Goal: Task Accomplishment & Management: Manage account settings

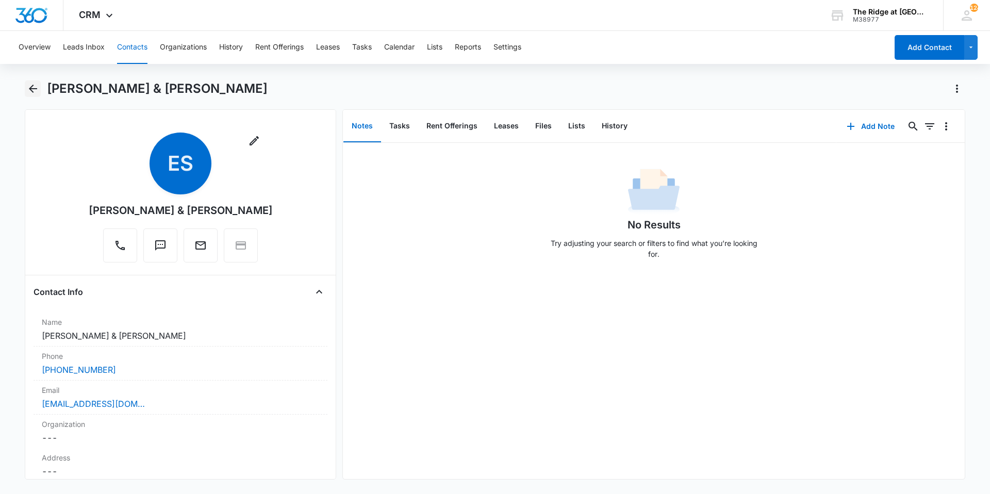
scroll to position [2207, 0]
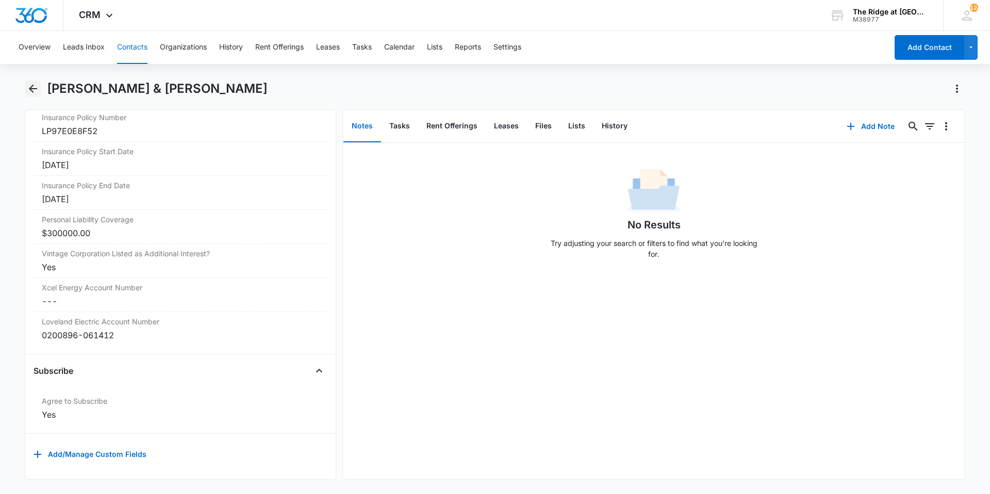
click at [29, 86] on icon "Back" at bounding box center [33, 89] width 12 height 12
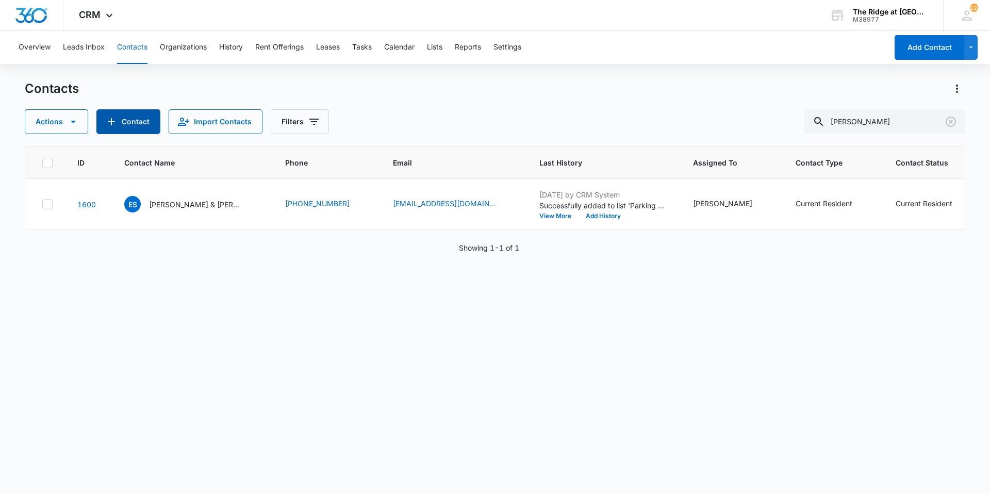
click at [132, 116] on button "Contact" at bounding box center [128, 121] width 64 height 25
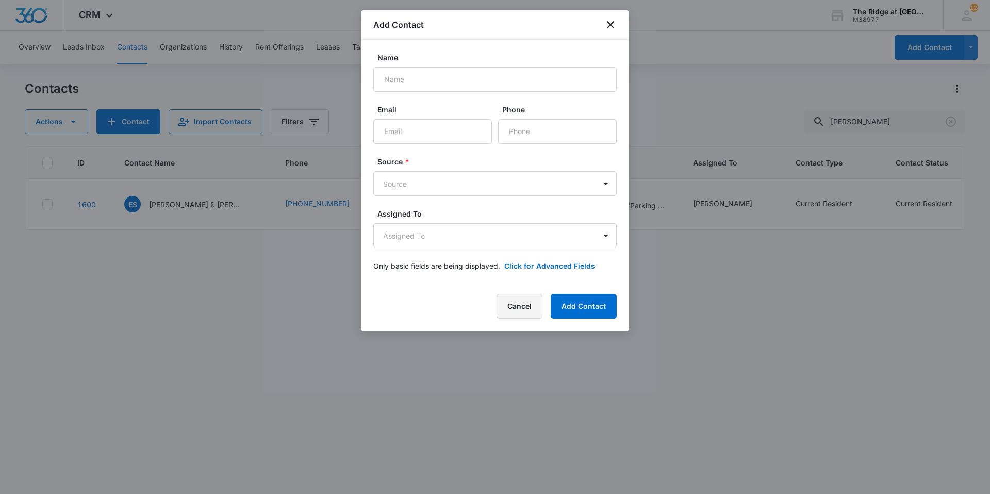
click at [519, 306] on button "Cancel" at bounding box center [520, 306] width 46 height 25
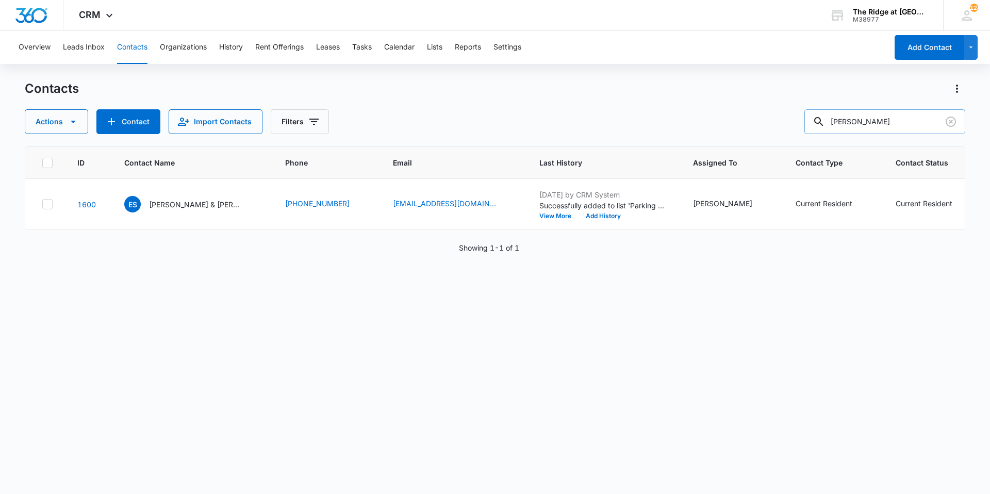
drag, startPoint x: 862, startPoint y: 125, endPoint x: 824, endPoint y: 124, distance: 37.6
click at [836, 126] on div "[PERSON_NAME]" at bounding box center [884, 121] width 161 height 25
type input "linella"
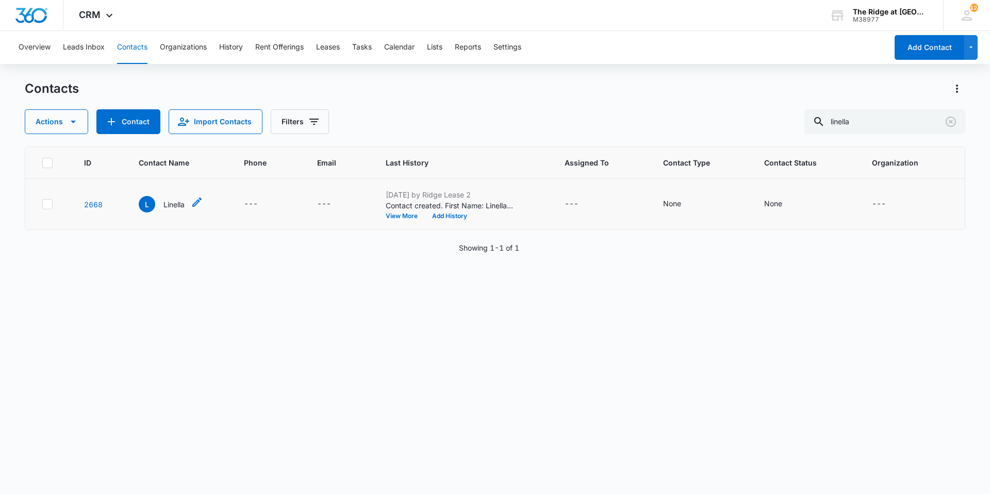
click at [166, 207] on p "Linella" at bounding box center [173, 204] width 21 height 11
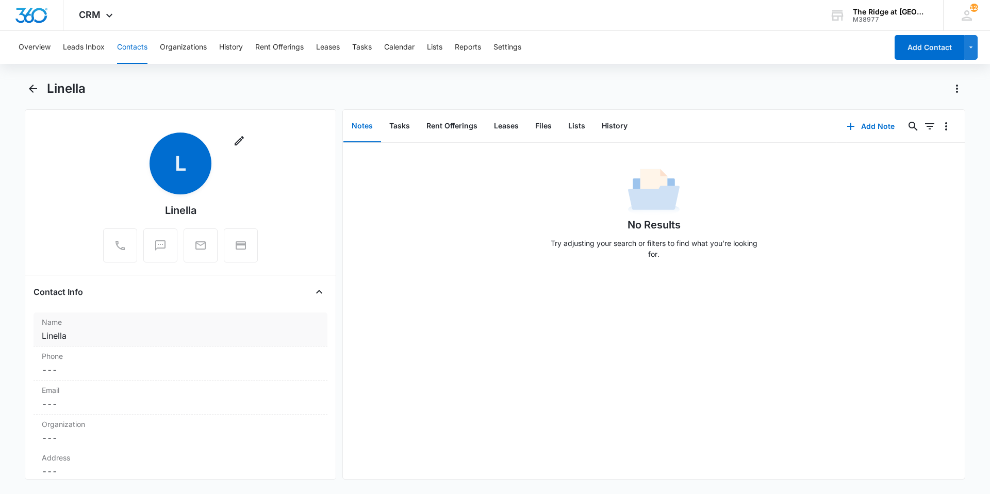
click at [130, 337] on dd "Cancel Save Changes Linella" at bounding box center [180, 336] width 277 height 12
type input "[PERSON_NAME] &"
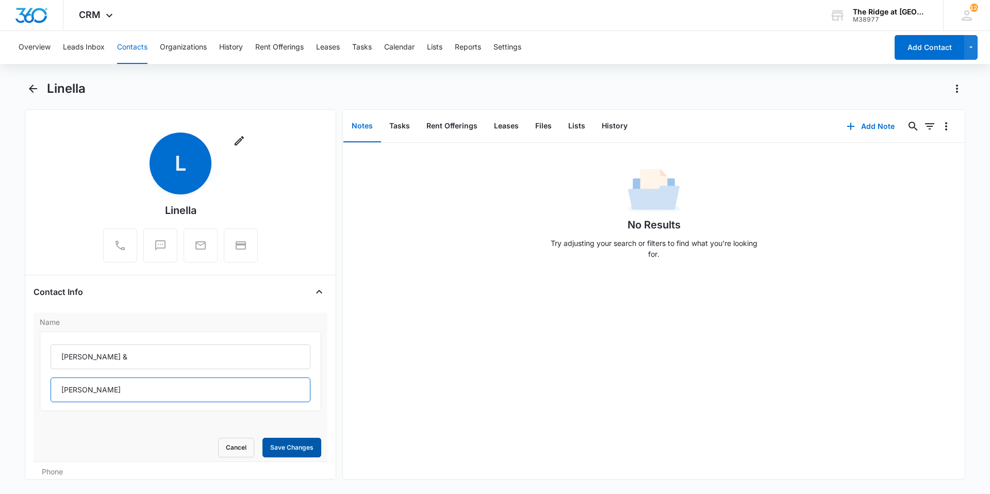
type input "[PERSON_NAME]"
click at [287, 451] on button "Save Changes" at bounding box center [291, 448] width 59 height 20
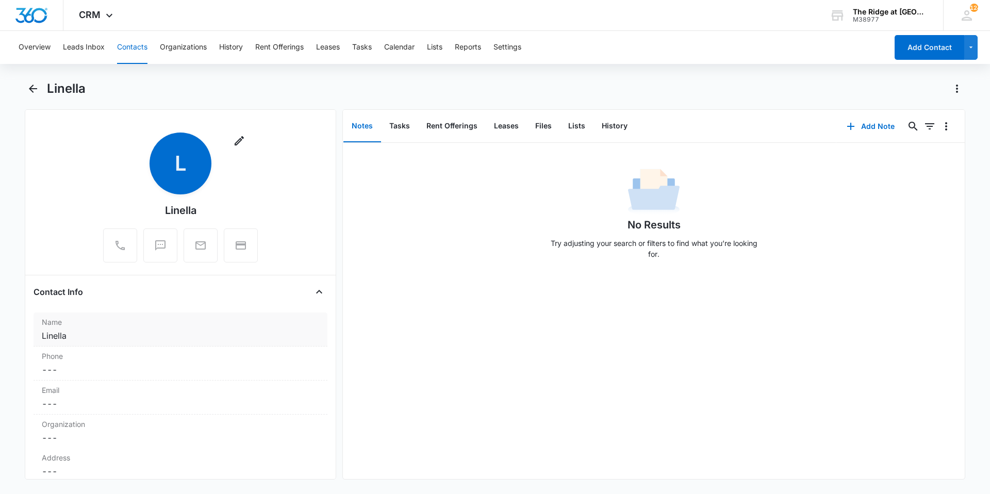
click at [147, 342] on div "Name Cancel Save Changes Linella" at bounding box center [181, 329] width 294 height 34
click at [301, 446] on button "Save Changes" at bounding box center [291, 448] width 59 height 20
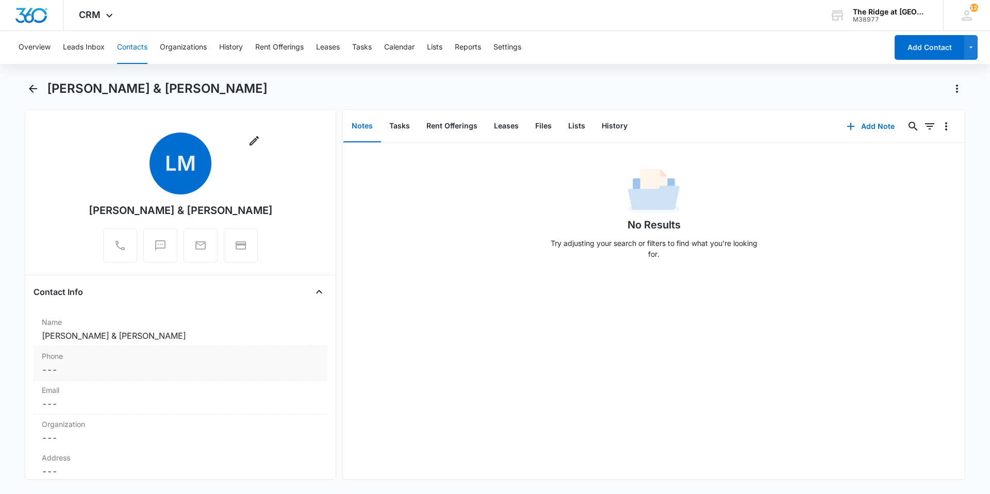
click at [115, 370] on dd "Cancel Save Changes ---" at bounding box center [180, 370] width 277 height 12
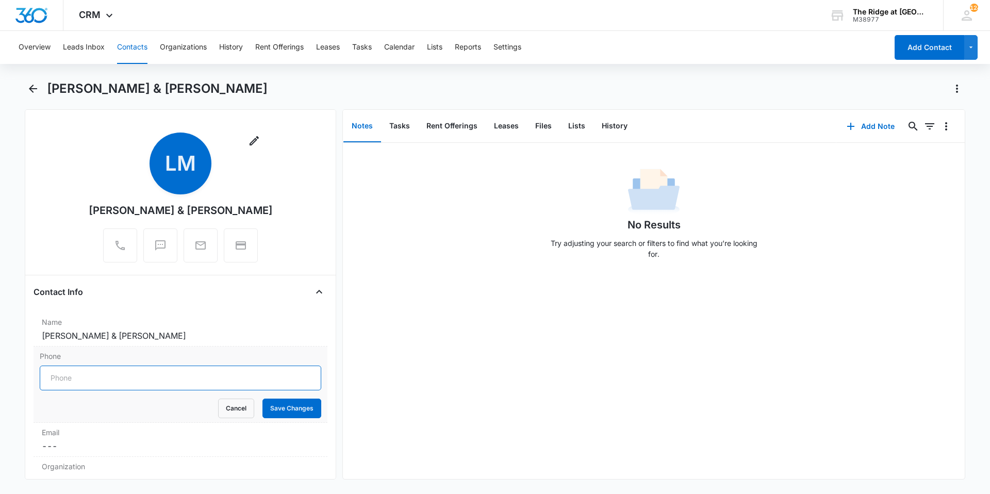
click at [89, 377] on input "Phone" at bounding box center [181, 378] width 282 height 25
type input "[PHONE_NUMBER]"
click at [262, 399] on button "Save Changes" at bounding box center [291, 409] width 59 height 20
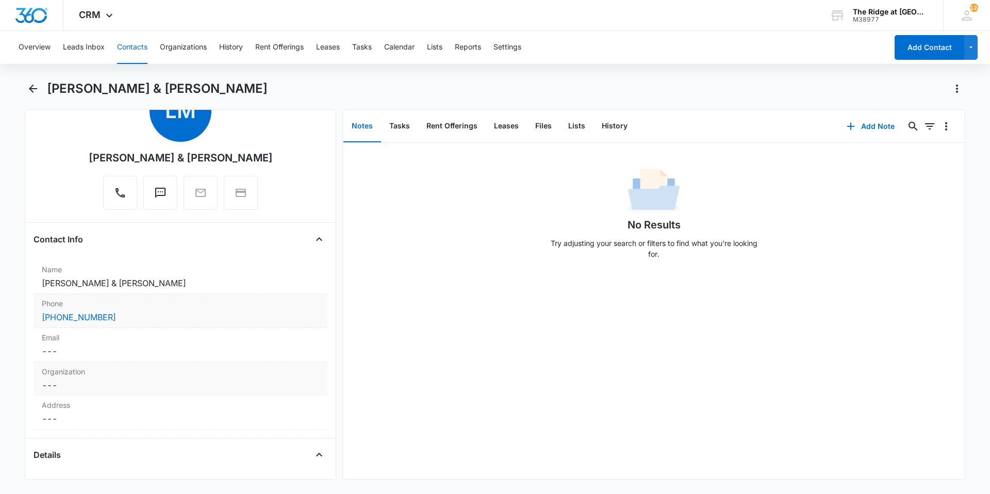
scroll to position [103, 0]
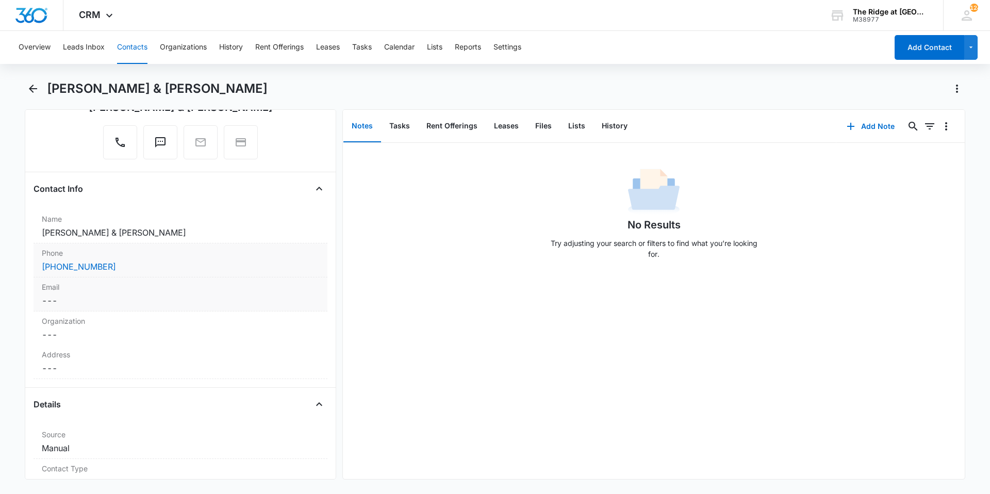
click at [123, 291] on label "Email" at bounding box center [180, 287] width 277 height 11
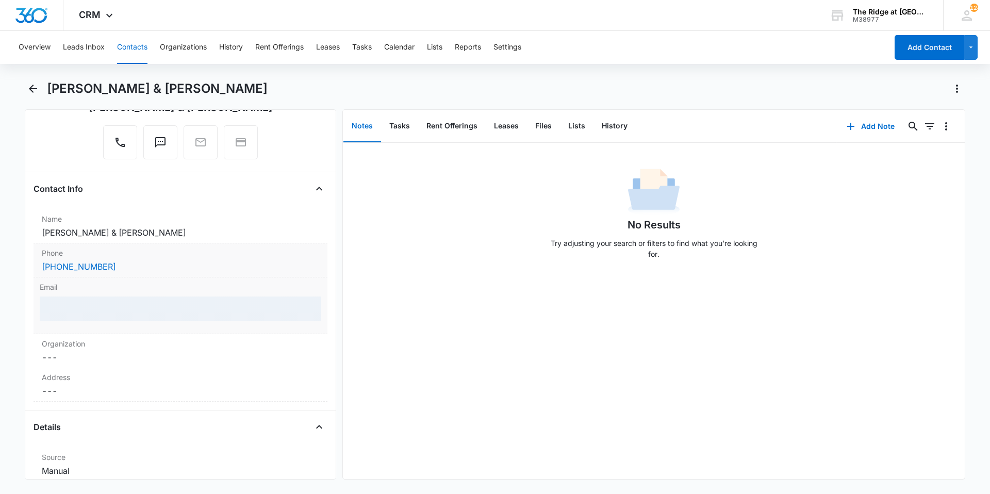
click at [112, 309] on div at bounding box center [181, 309] width 282 height 25
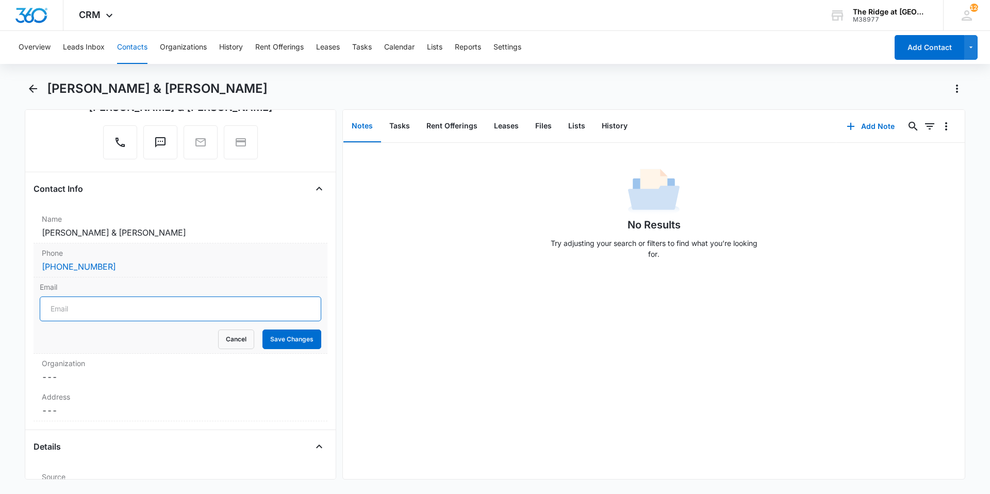
click at [112, 309] on input "Email" at bounding box center [181, 309] width 282 height 25
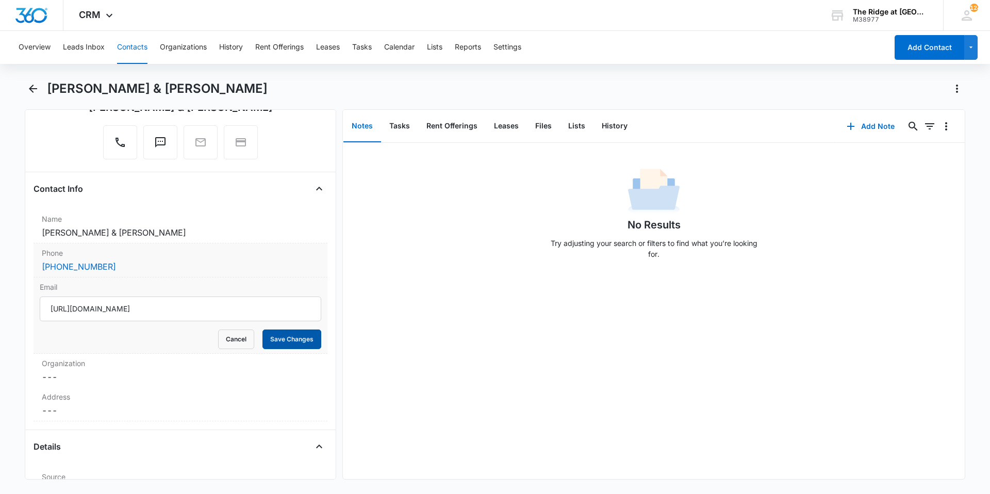
click at [278, 338] on button "Save Changes" at bounding box center [291, 340] width 59 height 20
click at [88, 307] on input "[URL][DOMAIN_NAME]" at bounding box center [181, 309] width 282 height 25
type input "[EMAIL_ADDRESS][DOMAIN_NAME]"
click at [283, 337] on button "Save Changes" at bounding box center [291, 340] width 59 height 20
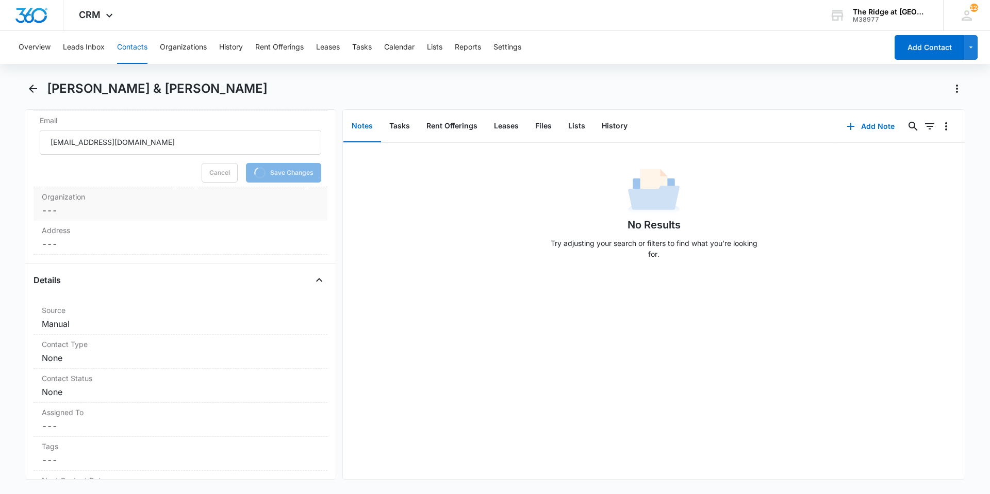
scroll to position [309, 0]
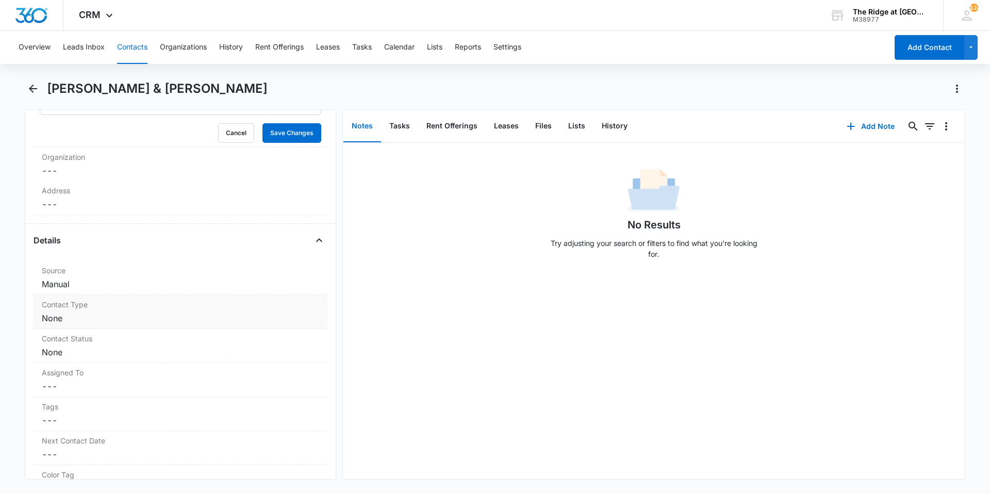
click at [114, 319] on dd "Cancel Save Changes None" at bounding box center [180, 318] width 277 height 12
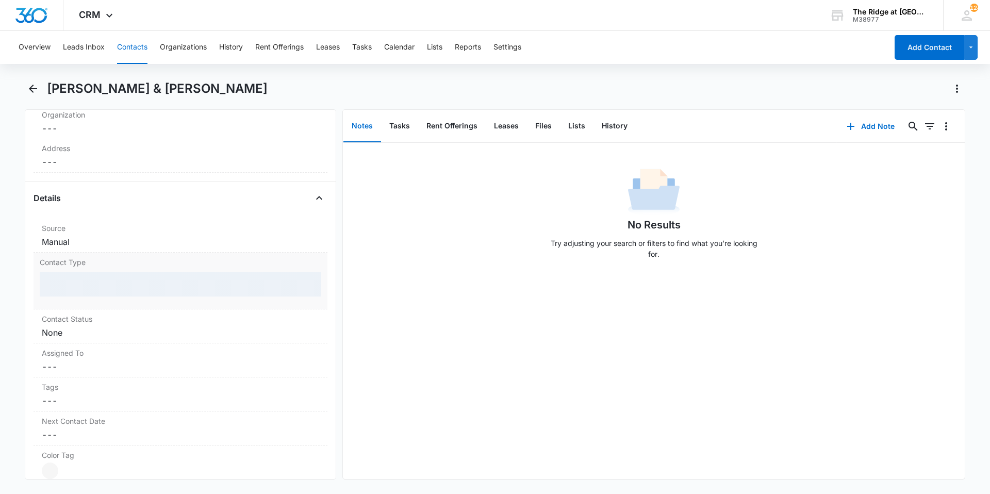
scroll to position [290, 0]
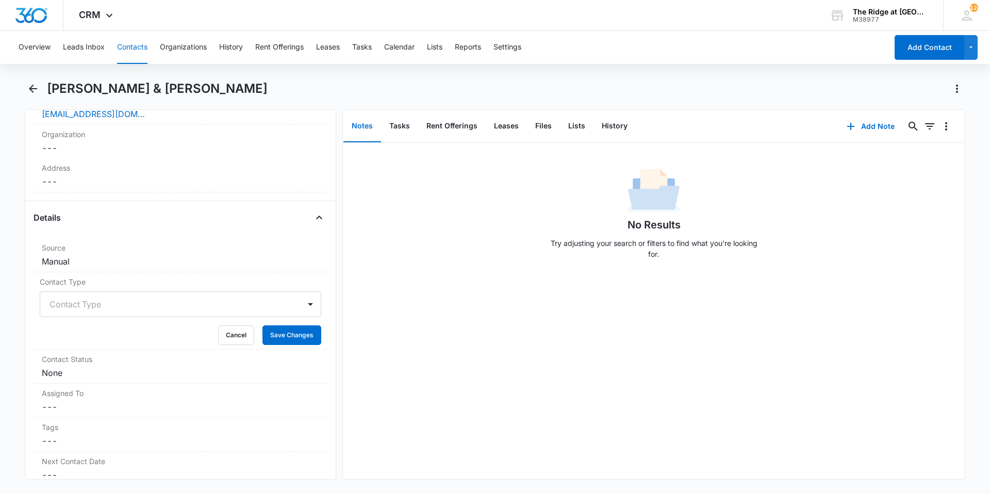
click at [103, 305] on div at bounding box center [168, 304] width 237 height 14
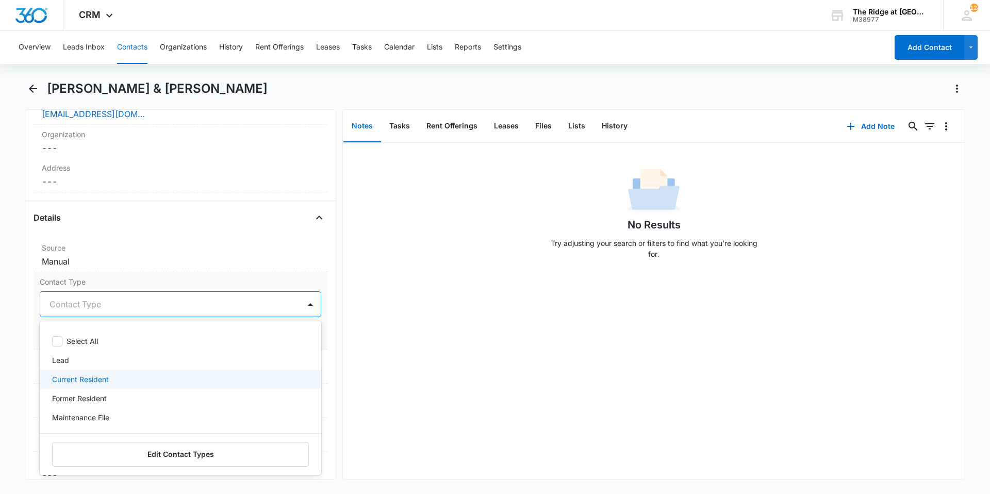
click at [100, 372] on div "Current Resident" at bounding box center [181, 379] width 282 height 19
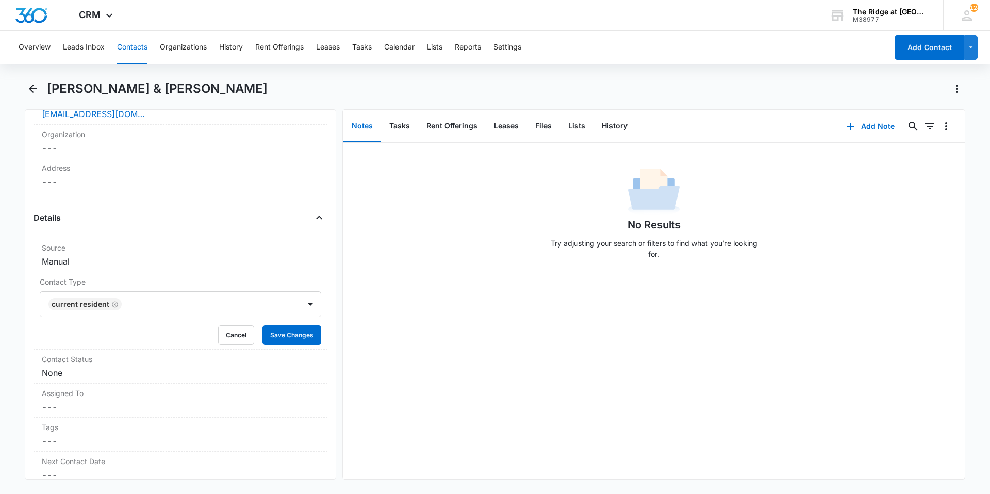
click at [384, 362] on div "No Results Try adjusting your search or filters to find what you’re looking for." at bounding box center [654, 311] width 622 height 336
click at [298, 336] on button "Save Changes" at bounding box center [291, 335] width 59 height 20
click at [213, 381] on div "Contact Status Cancel Save Changes None" at bounding box center [181, 367] width 294 height 34
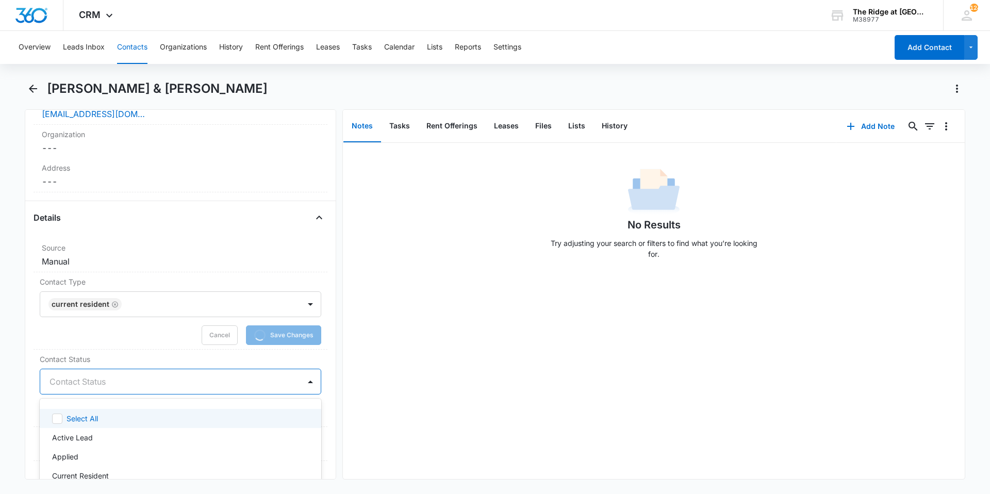
click at [111, 383] on div at bounding box center [168, 381] width 237 height 14
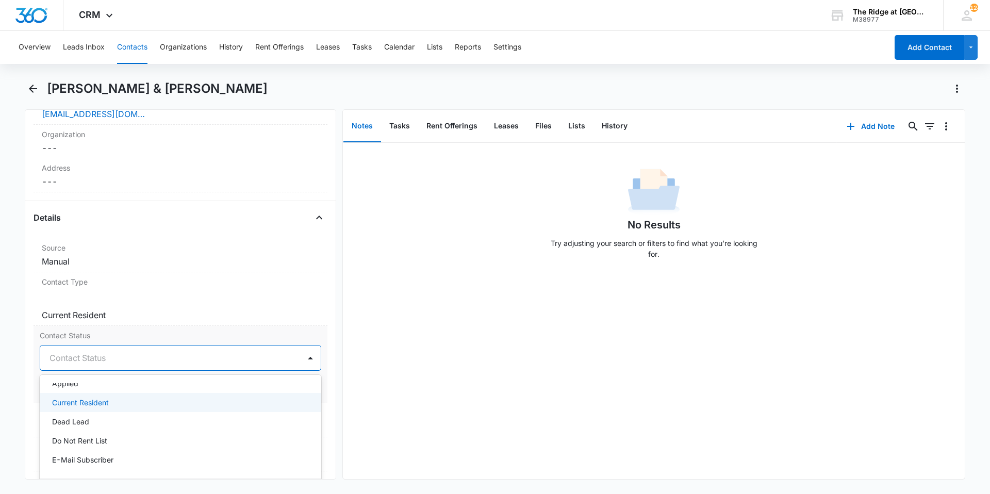
scroll to position [104, 0]
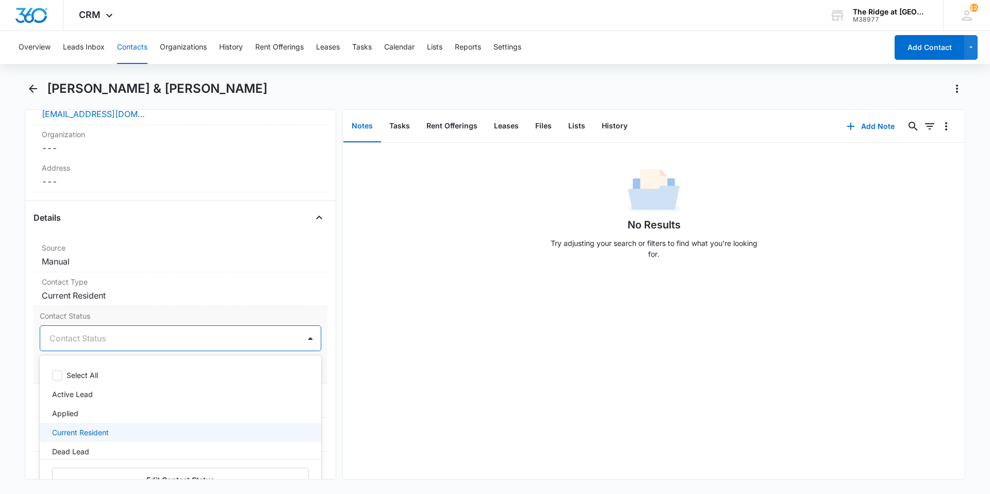
click at [92, 429] on p "Current Resident" at bounding box center [80, 432] width 57 height 11
click at [377, 348] on div "No Results Try adjusting your search or filters to find what you’re looking for." at bounding box center [654, 311] width 622 height 336
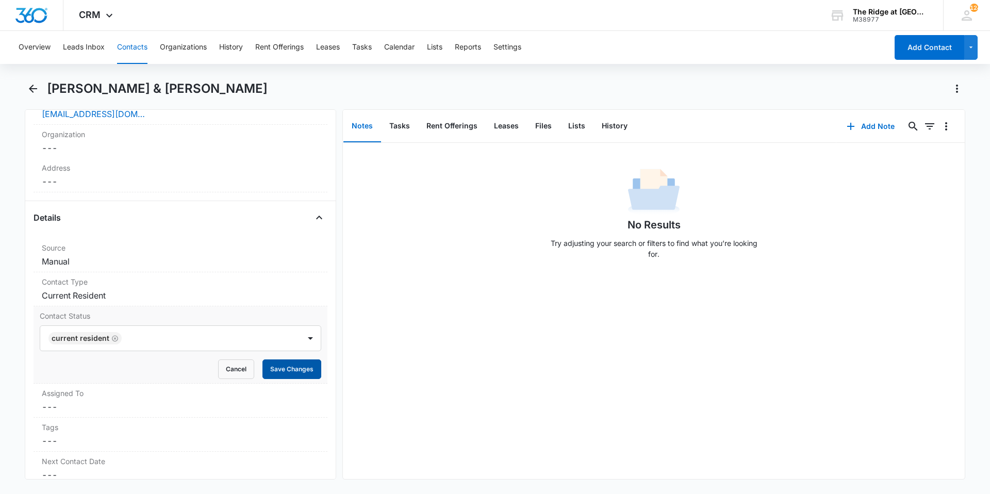
click at [293, 372] on button "Save Changes" at bounding box center [291, 369] width 59 height 20
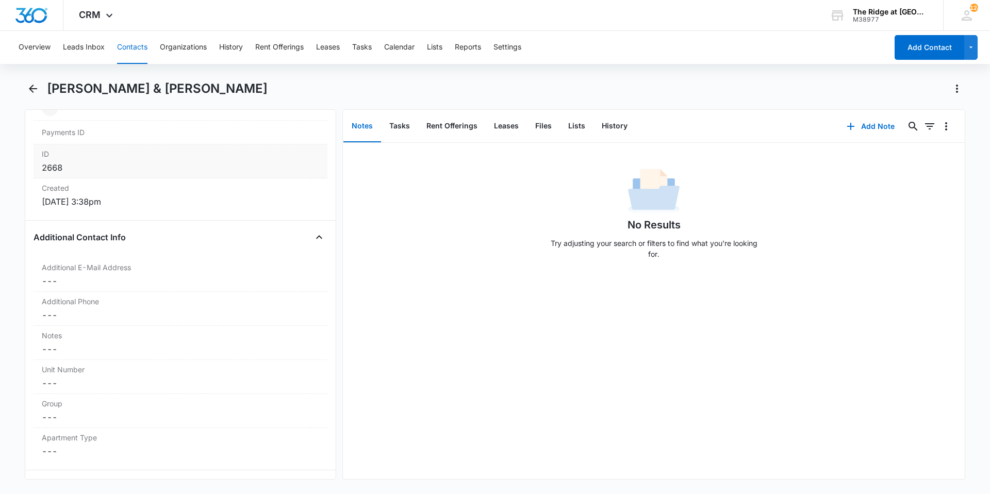
scroll to position [651, 0]
click at [143, 286] on dd "Cancel Save Changes ---" at bounding box center [180, 280] width 277 height 12
click at [228, 325] on button "Cancel" at bounding box center [236, 319] width 36 height 20
click at [213, 321] on div "Additional Phone Cancel Save Changes ---" at bounding box center [181, 308] width 294 height 34
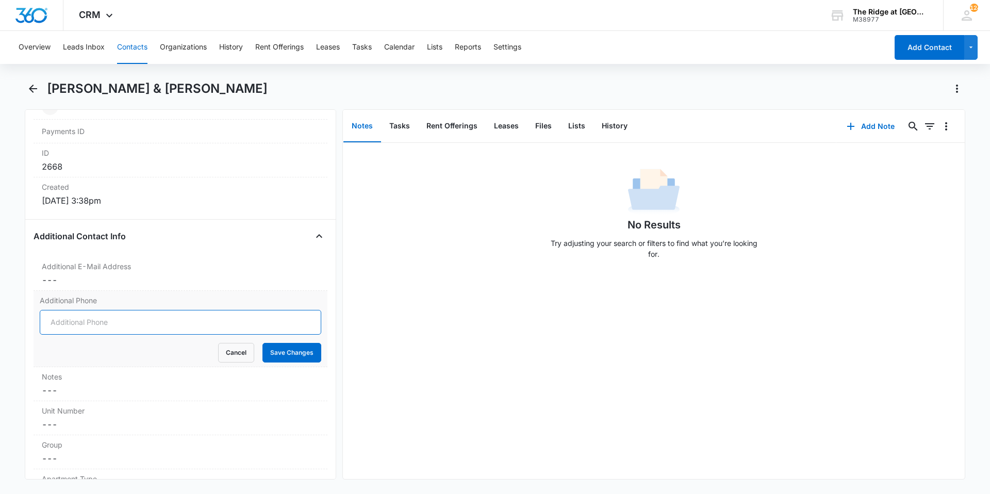
click at [213, 321] on input "Additional Phone" at bounding box center [181, 322] width 282 height 25
type input "[PHONE_NUMBER]"
click at [262, 343] on button "Save Changes" at bounding box center [291, 353] width 59 height 20
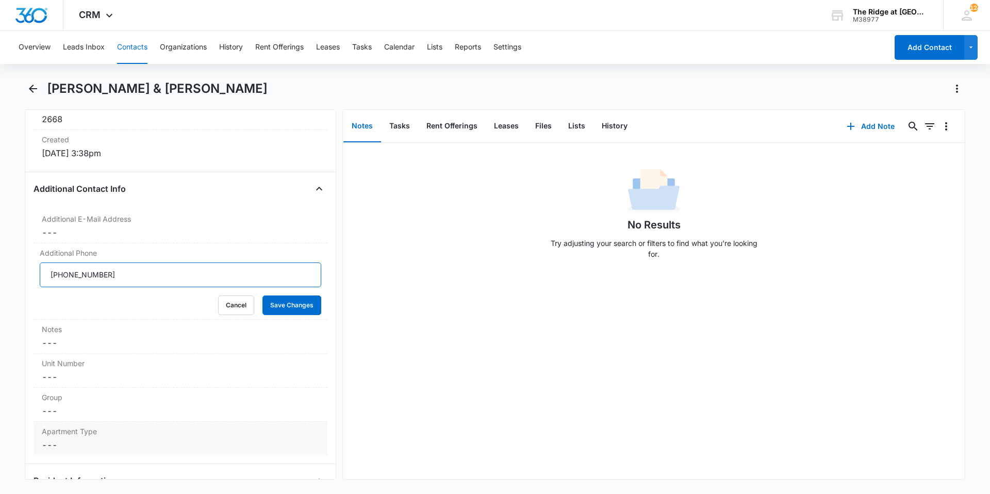
scroll to position [754, 0]
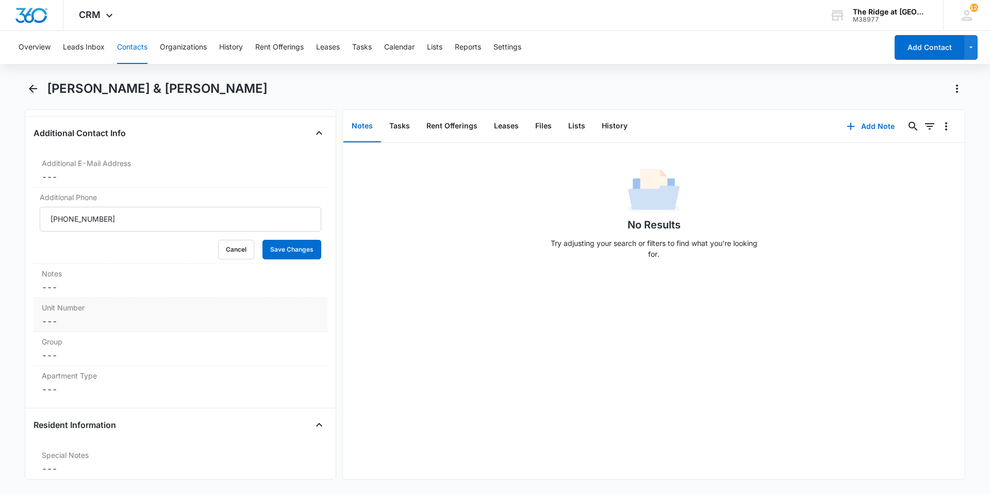
click at [137, 314] on div "Unit Number Cancel Save Changes ---" at bounding box center [181, 315] width 294 height 34
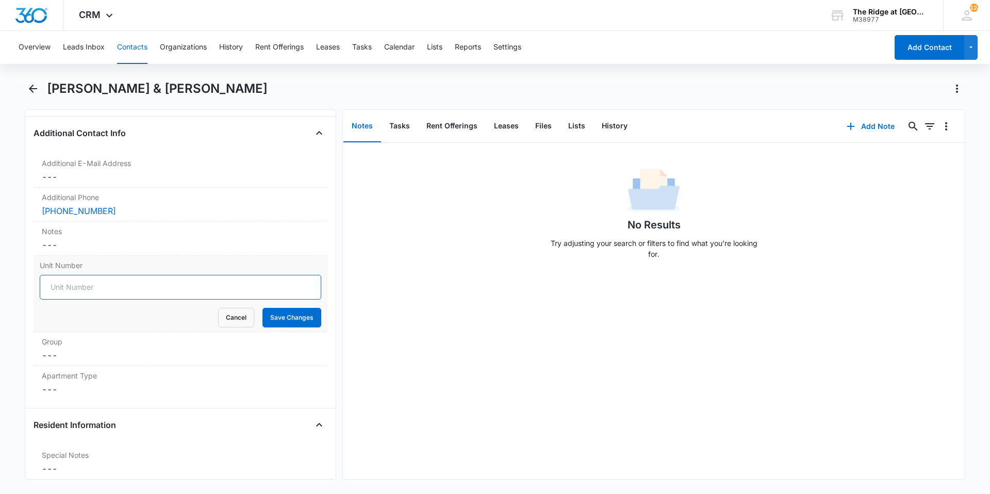
click at [125, 295] on input "Unit Number" at bounding box center [181, 287] width 282 height 25
type input "Building 4366"
click at [262, 308] on button "Save Changes" at bounding box center [291, 318] width 59 height 20
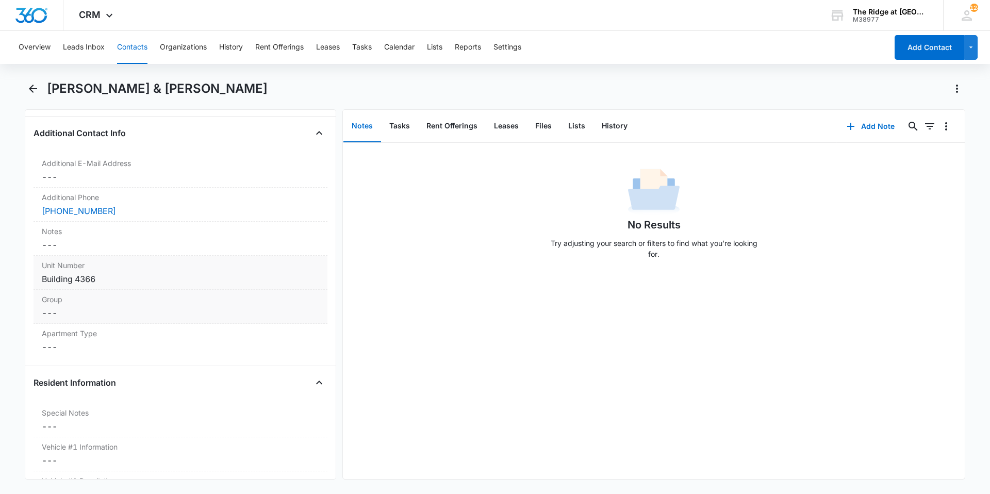
click at [120, 311] on dd "Cancel Save Changes ---" at bounding box center [180, 313] width 277 height 12
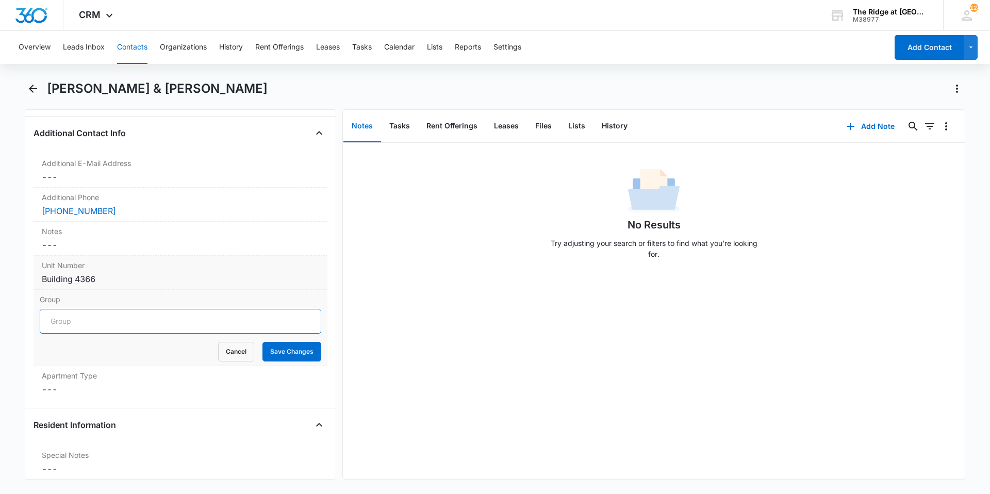
click at [116, 320] on input "Group" at bounding box center [181, 321] width 282 height 25
click at [130, 281] on div "Building 4366" at bounding box center [180, 279] width 277 height 12
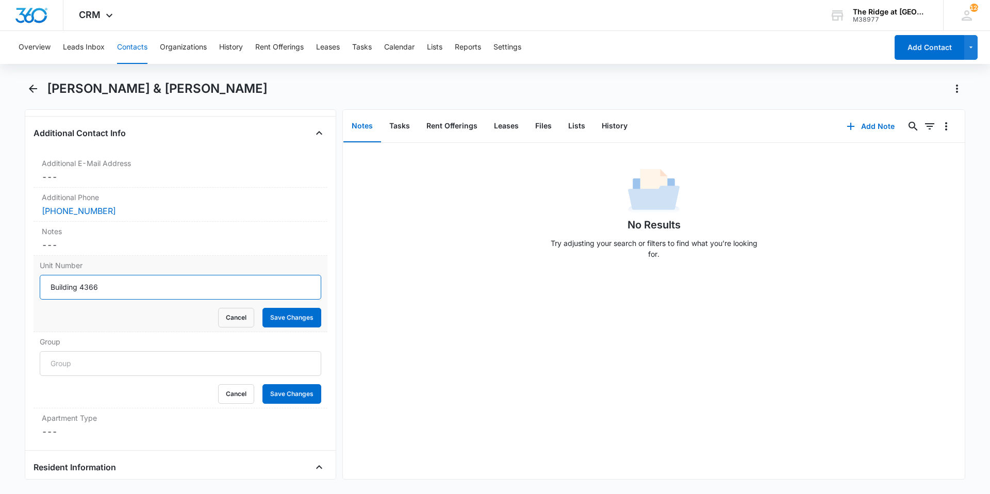
drag, startPoint x: 109, startPoint y: 290, endPoint x: 44, endPoint y: 286, distance: 65.1
click at [44, 286] on input "Building 4366" at bounding box center [181, 287] width 282 height 25
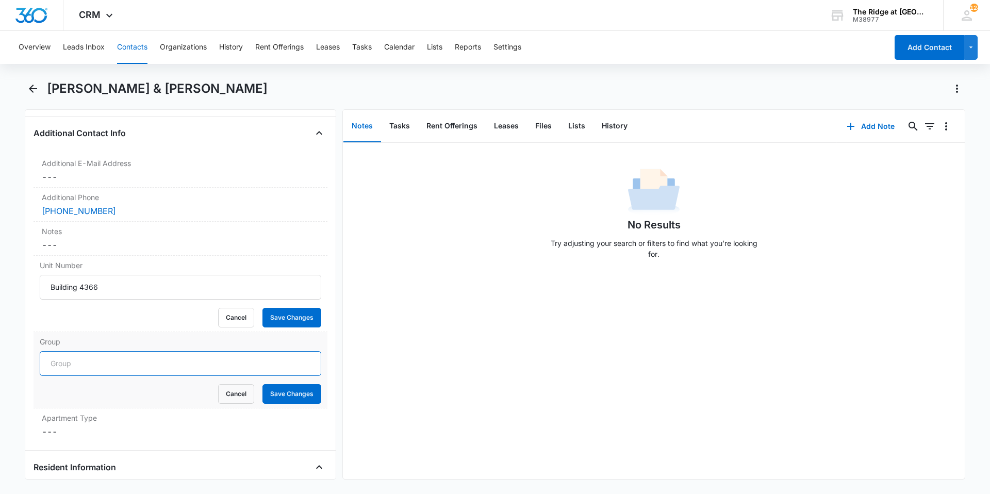
click at [94, 364] on input "Group" at bounding box center [181, 363] width 282 height 25
paste input "Building 4366"
type input "Building 4366"
drag, startPoint x: 114, startPoint y: 286, endPoint x: 29, endPoint y: 276, distance: 86.1
click at [29, 276] on div "Remove [PERSON_NAME] & [PERSON_NAME] Contact Info Name Cancel Save Changes [PER…" at bounding box center [180, 294] width 311 height 370
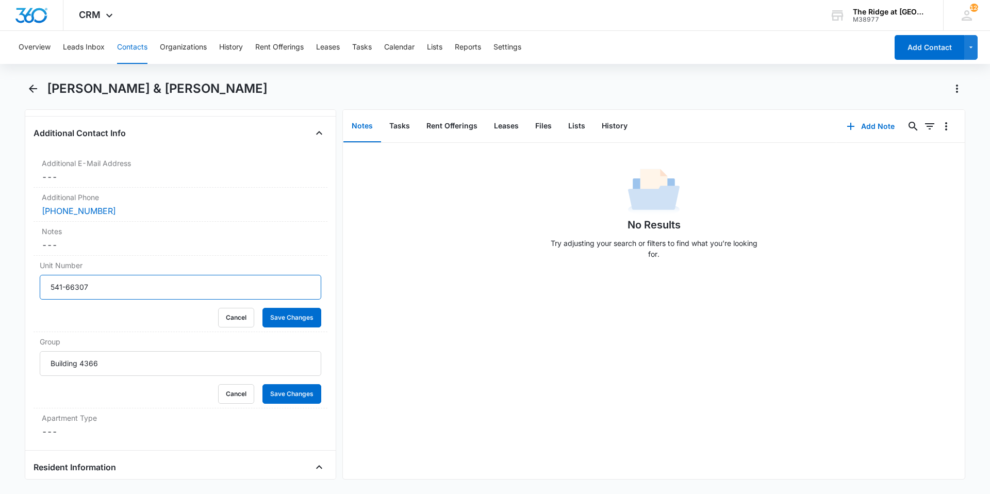
type input "541-66307"
click at [262, 308] on button "Save Changes" at bounding box center [291, 318] width 59 height 20
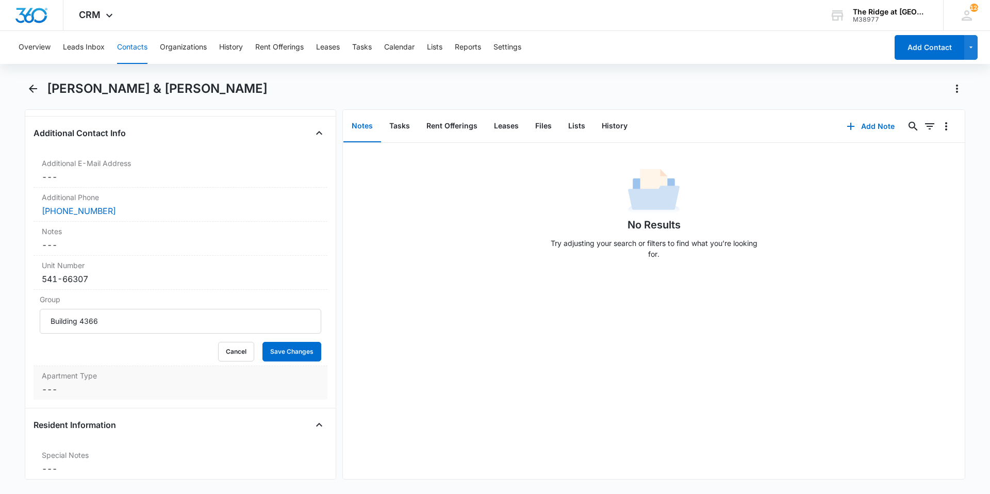
click at [92, 396] on div "Apartment Type Cancel Save Changes ---" at bounding box center [181, 383] width 294 height 34
click at [92, 396] on div at bounding box center [168, 398] width 237 height 14
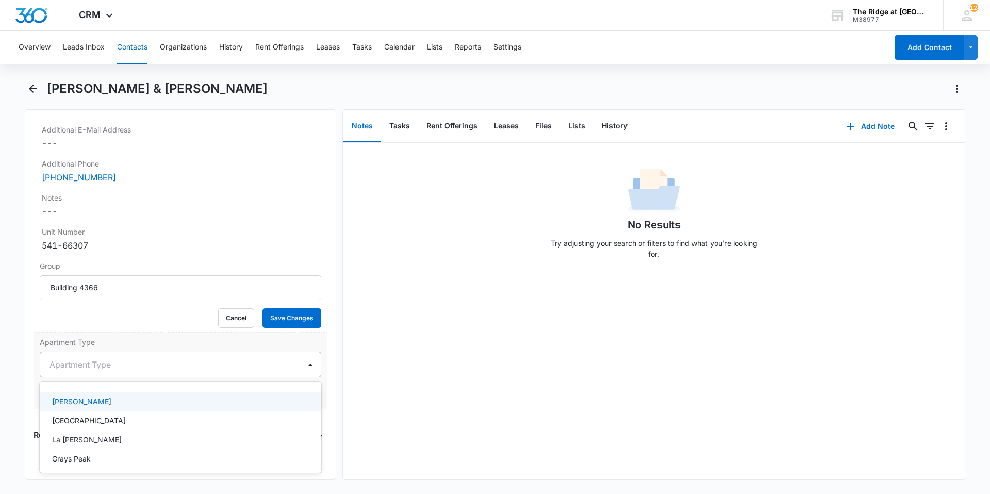
scroll to position [805, 0]
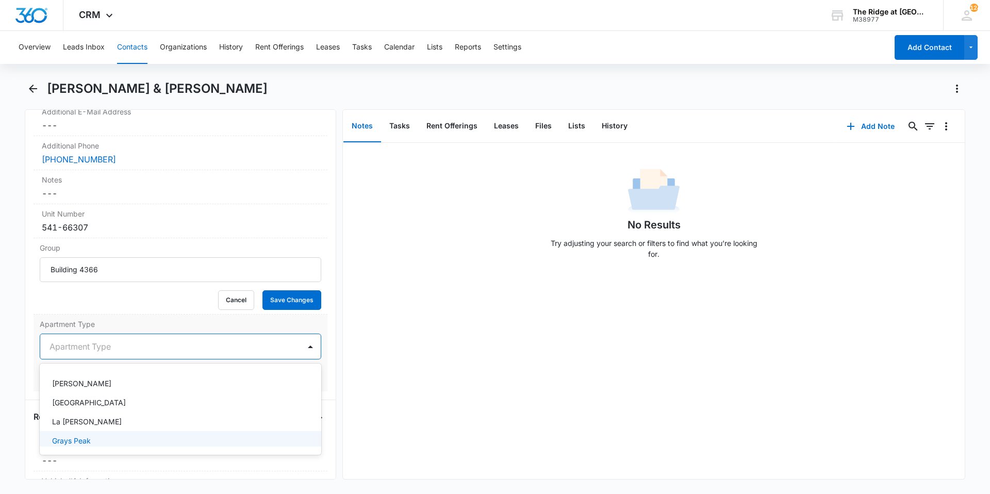
click at [95, 444] on div "Grays Peak" at bounding box center [179, 440] width 255 height 11
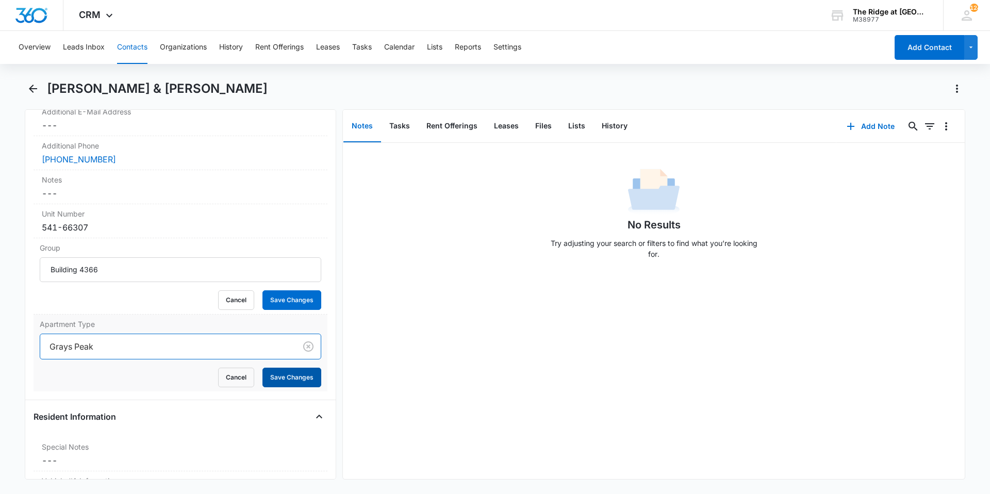
click at [292, 383] on button "Save Changes" at bounding box center [291, 378] width 59 height 20
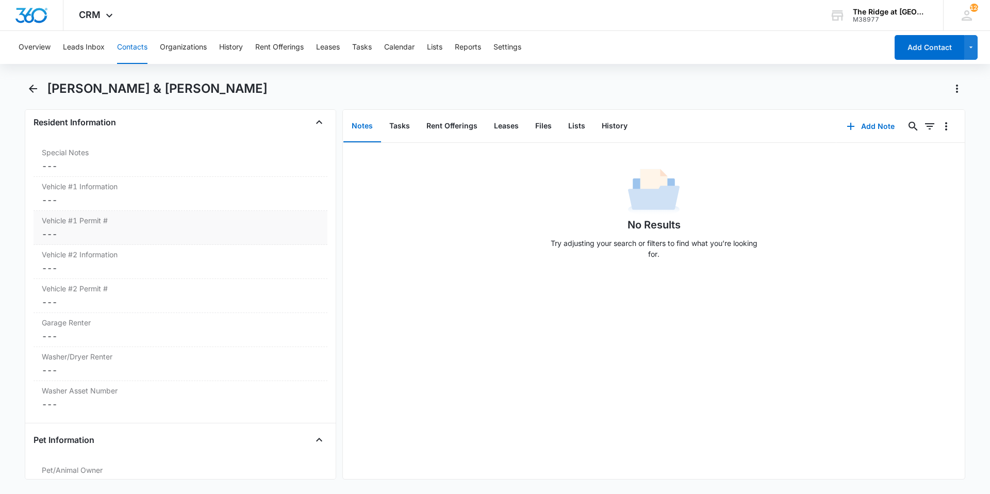
scroll to position [1063, 0]
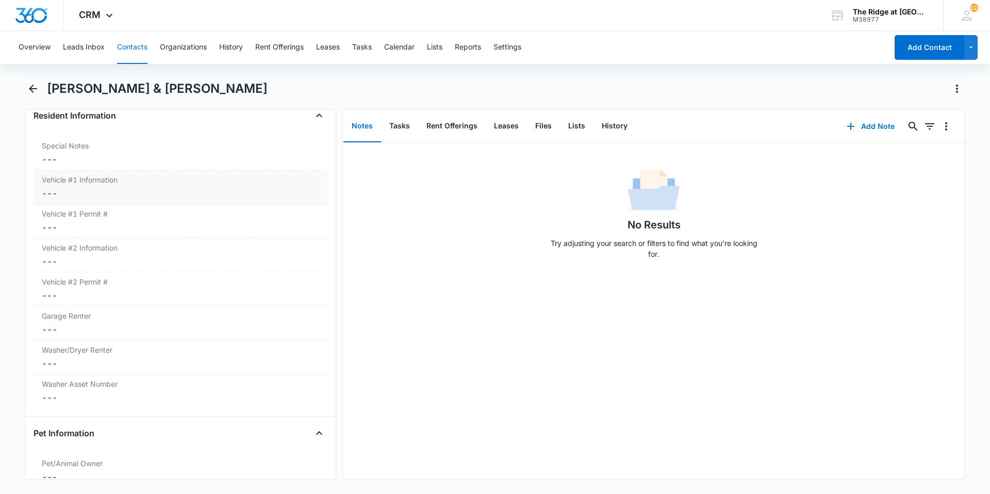
click at [113, 199] on dd "Cancel Save Changes ---" at bounding box center [180, 193] width 277 height 12
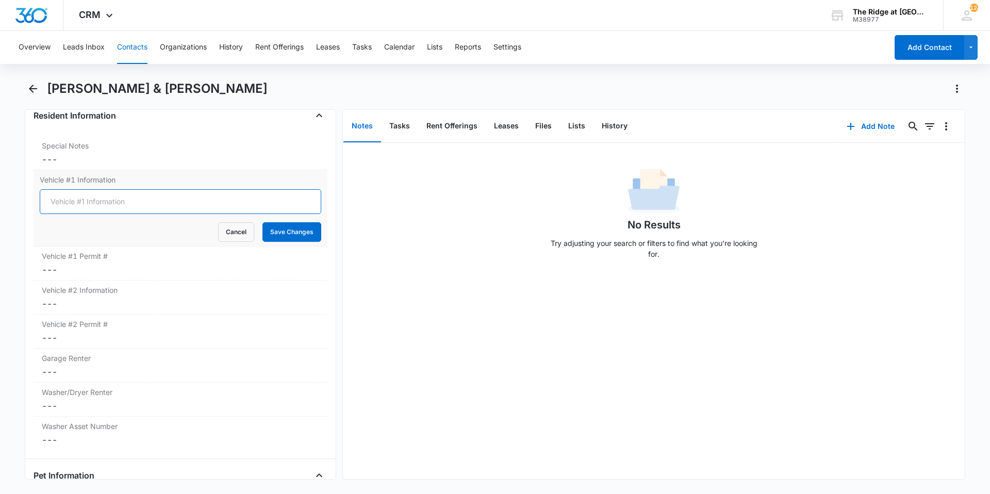
click at [113, 199] on input "Vehicle #1 Information" at bounding box center [181, 201] width 282 height 25
type input "2010 Honda CRV Black OEF-969"
click at [262, 222] on button "Save Changes" at bounding box center [291, 232] width 59 height 20
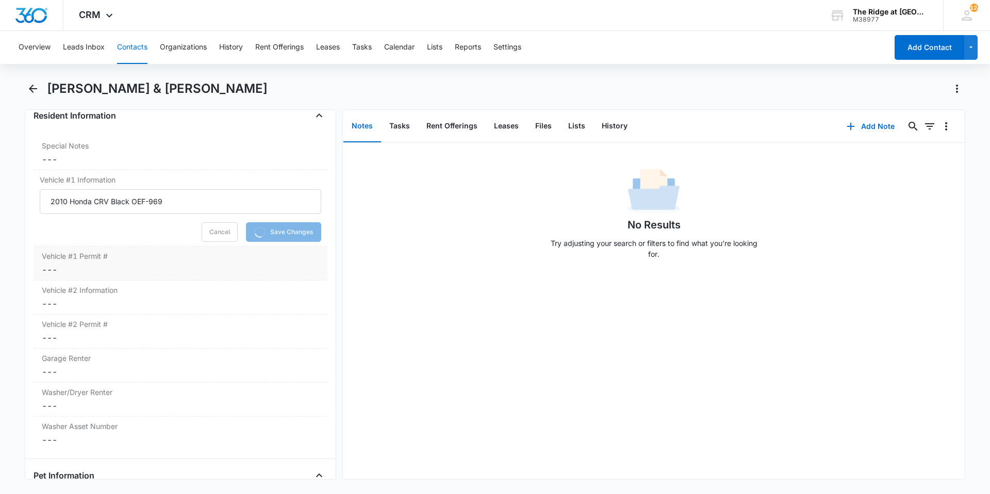
click at [113, 269] on dd "Cancel Save Changes ---" at bounding box center [180, 270] width 277 height 12
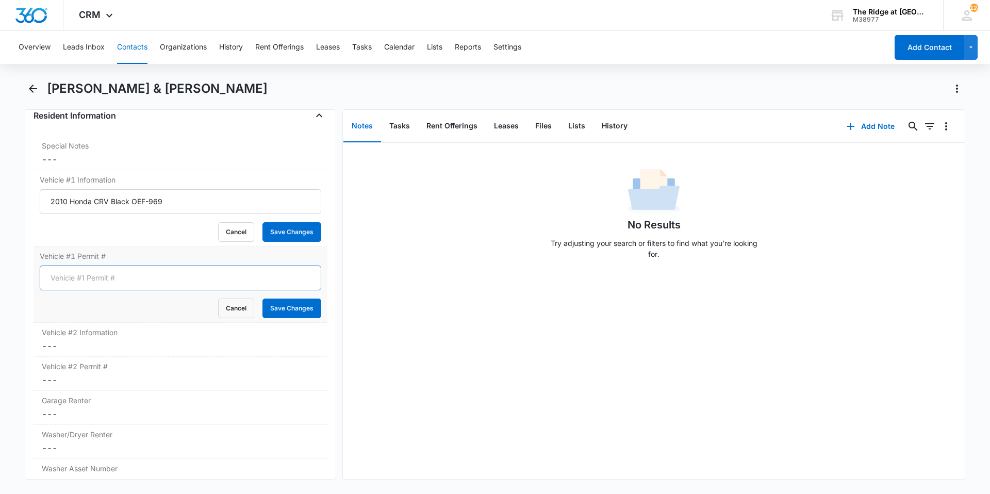
click at [113, 269] on input "Vehicle #1 Permit #" at bounding box center [181, 278] width 282 height 25
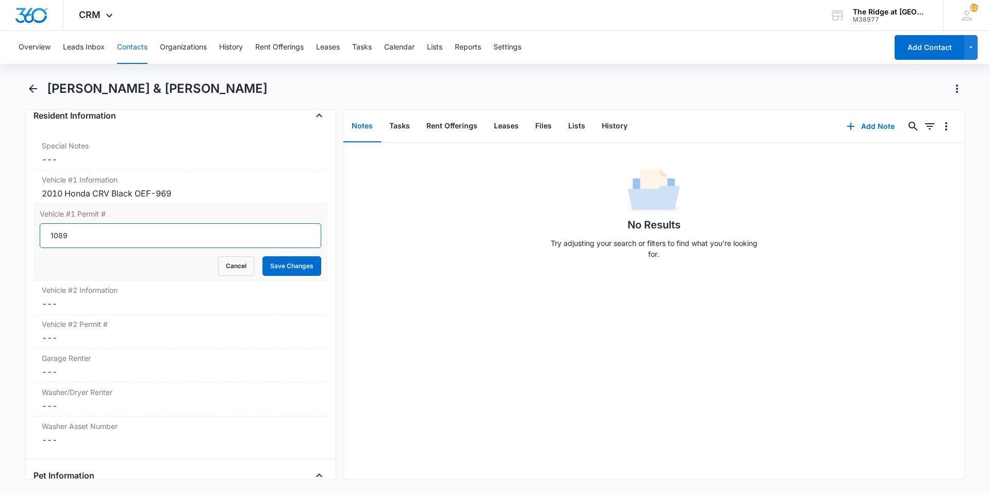
type input "1089"
click at [262, 256] on button "Save Changes" at bounding box center [291, 266] width 59 height 20
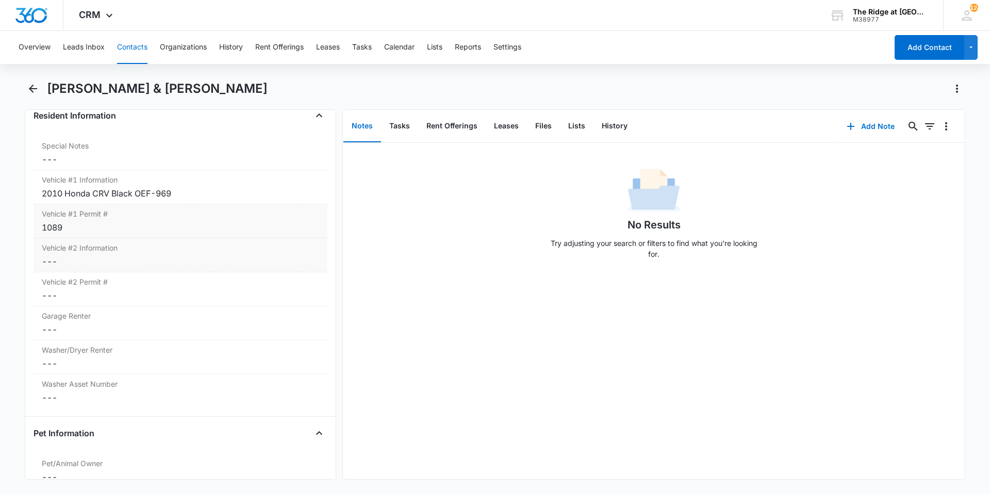
click at [93, 266] on dd "Cancel Save Changes ---" at bounding box center [180, 261] width 277 height 12
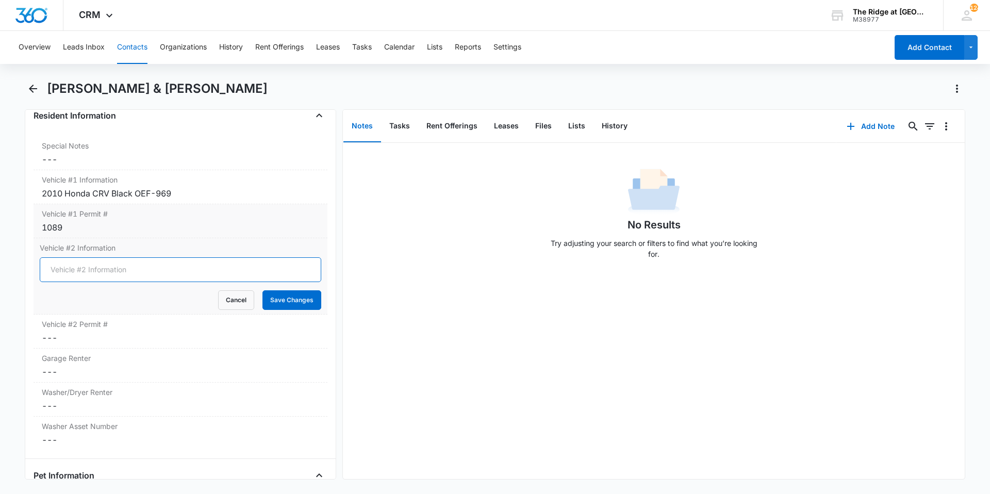
click at [93, 266] on input "Vehicle #2 Information" at bounding box center [181, 269] width 282 height 25
type input "2012 Mitsubishi Lancer Silver CUS-051"
click at [262, 290] on button "Save Changes" at bounding box center [291, 300] width 59 height 20
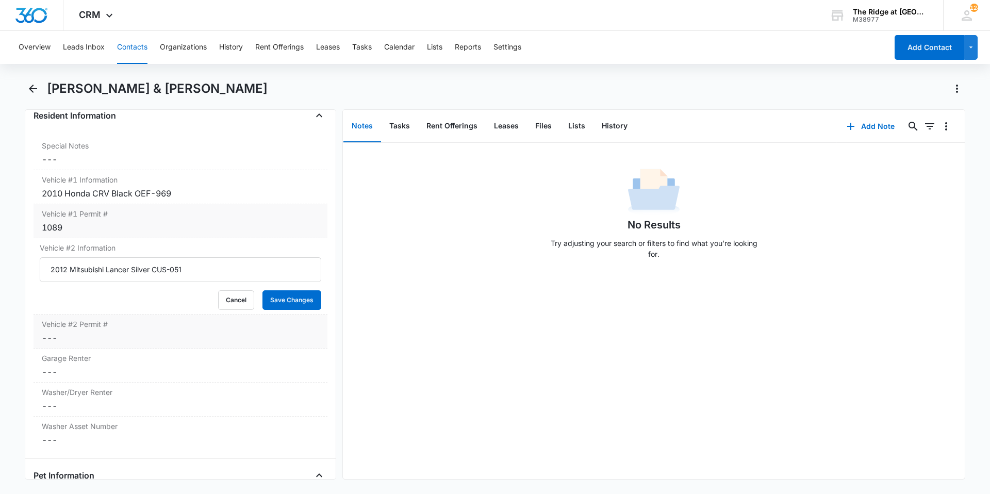
click at [111, 342] on dd "Cancel Save Changes ---" at bounding box center [180, 338] width 277 height 12
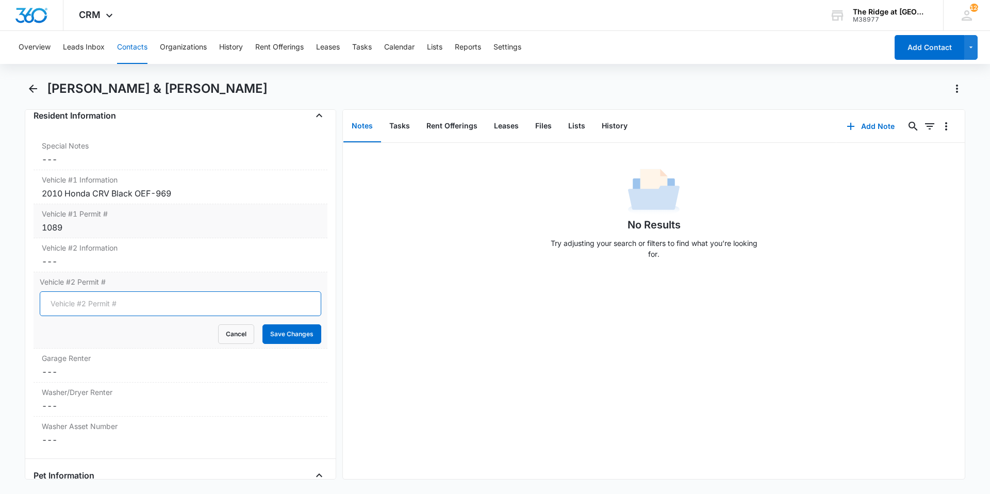
click at [104, 302] on input "Vehicle #2 Permit #" at bounding box center [181, 303] width 282 height 25
type input "1088"
click at [262, 324] on button "Save Changes" at bounding box center [291, 334] width 59 height 20
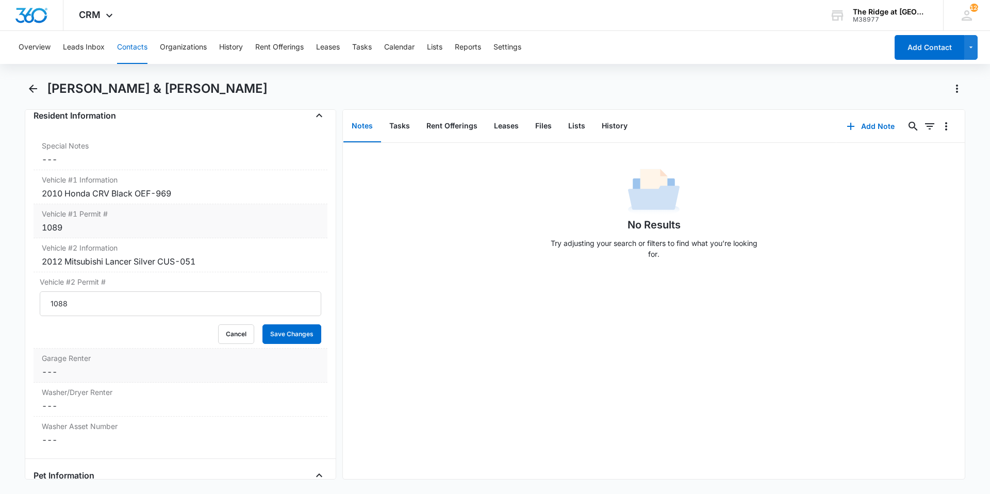
click at [86, 372] on dd "Cancel Save Changes ---" at bounding box center [180, 372] width 277 height 12
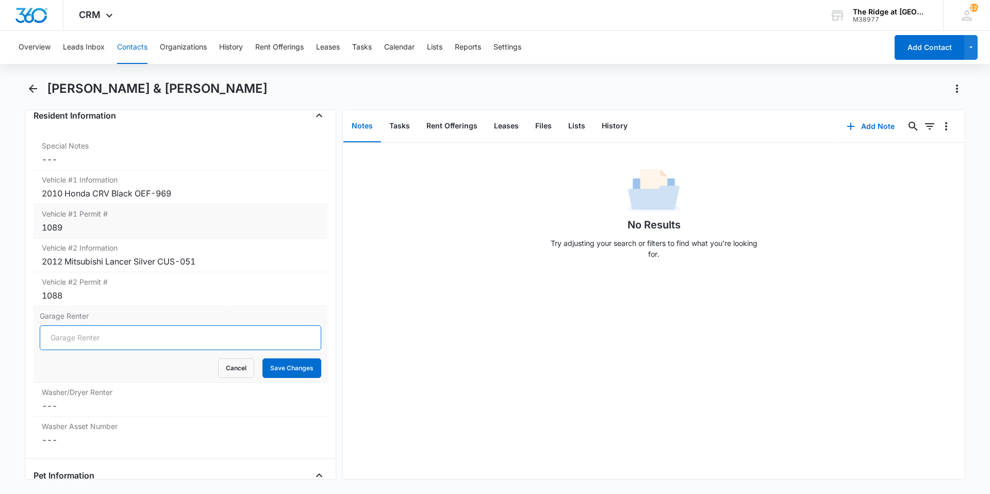
click at [81, 343] on input "Garage Renter" at bounding box center [181, 337] width 282 height 25
type input "No"
click at [278, 370] on button "Save Changes" at bounding box center [291, 368] width 59 height 20
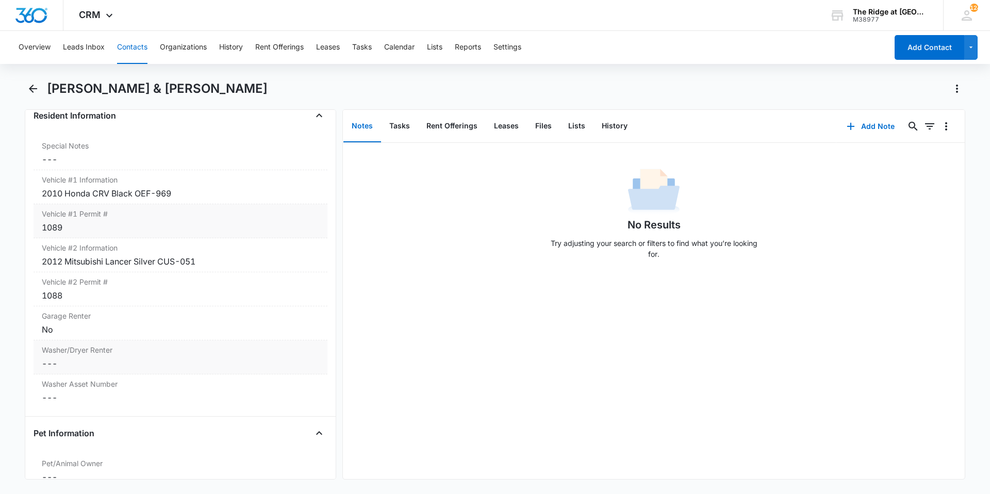
click at [172, 365] on dd "Cancel Save Changes ---" at bounding box center [180, 363] width 277 height 12
click at [47, 371] on icon at bounding box center [45, 371] width 6 height 5
click at [40, 371] on input "Yes" at bounding box center [40, 371] width 1 height 1
checkbox input "true"
click at [282, 416] on button "Save Changes" at bounding box center [291, 418] width 59 height 20
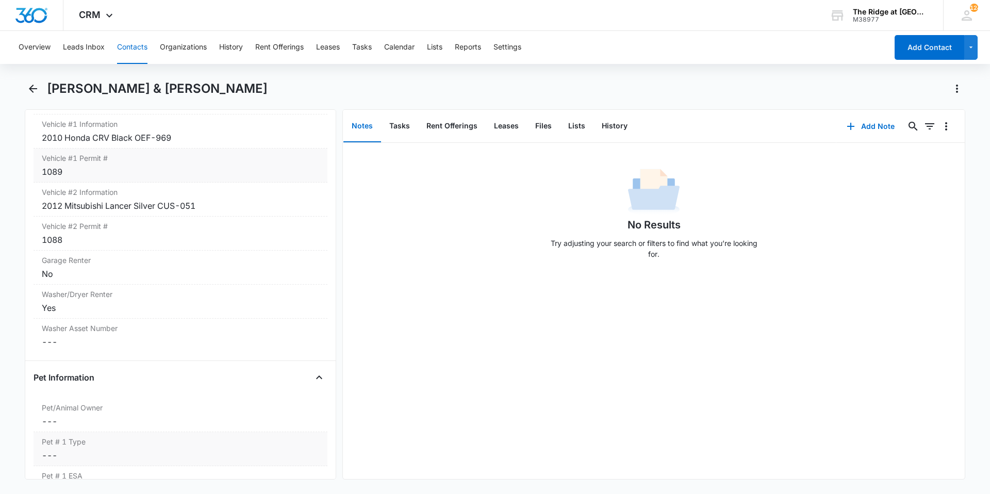
scroll to position [1218, 0]
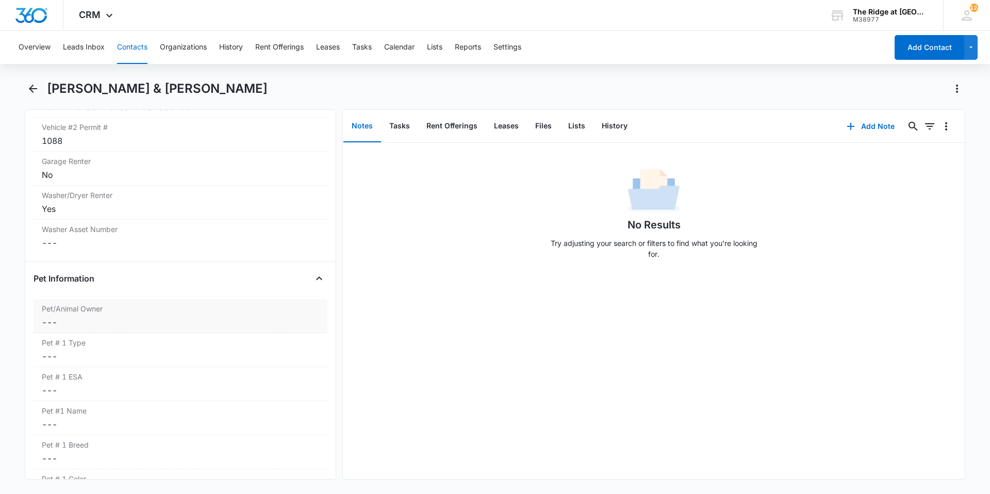
click at [183, 325] on dd "Cancel Save Changes ---" at bounding box center [180, 322] width 277 height 12
click at [66, 332] on div "Yes" at bounding box center [63, 329] width 12 height 11
click at [40, 330] on input "Yes" at bounding box center [40, 330] width 1 height 1
checkbox input "true"
click at [283, 371] on button "Save Changes" at bounding box center [291, 377] width 59 height 20
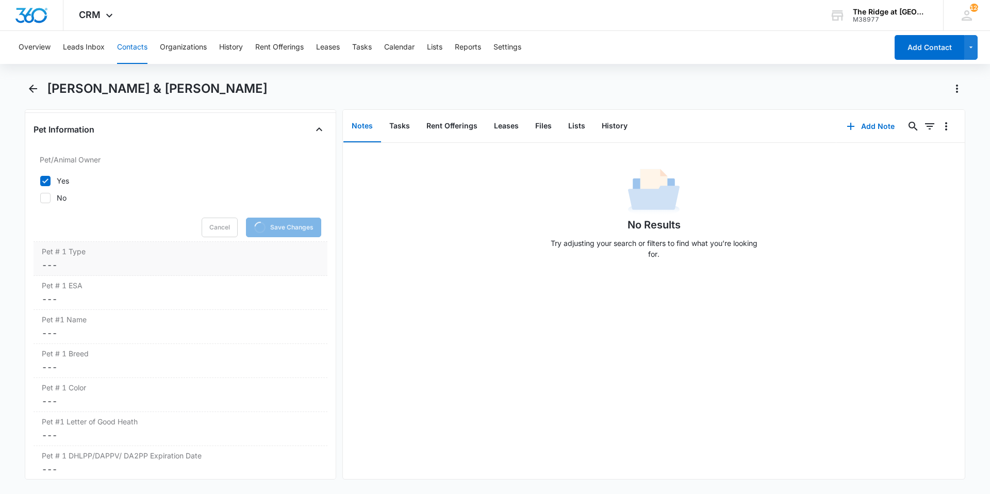
scroll to position [1373, 0]
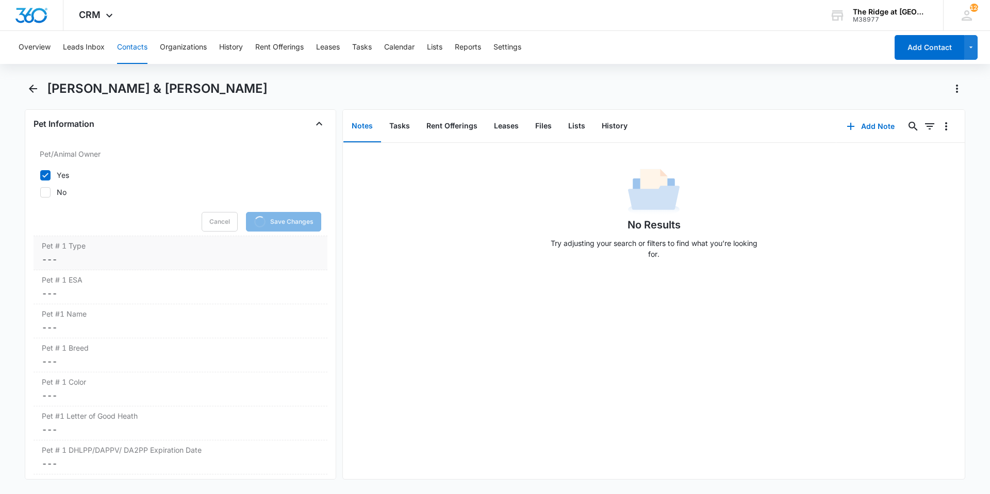
click at [102, 258] on dd "Cancel Save Changes ---" at bounding box center [180, 259] width 277 height 12
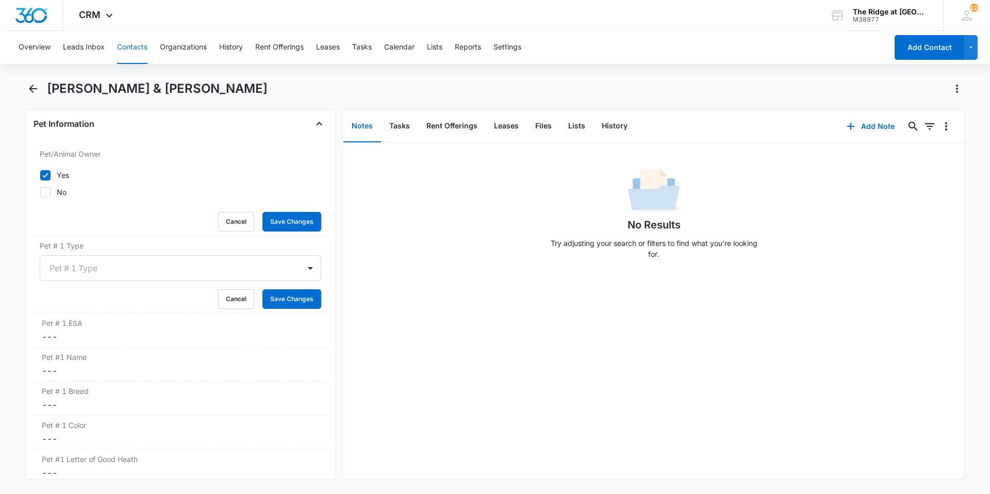
click at [98, 264] on div at bounding box center [168, 268] width 237 height 14
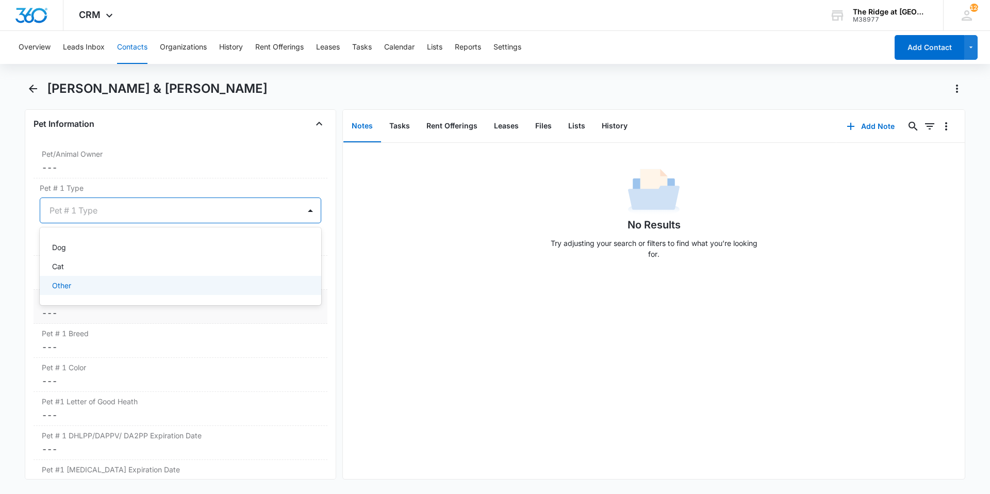
click at [94, 318] on dd "Cancel Save Changes ---" at bounding box center [180, 313] width 277 height 12
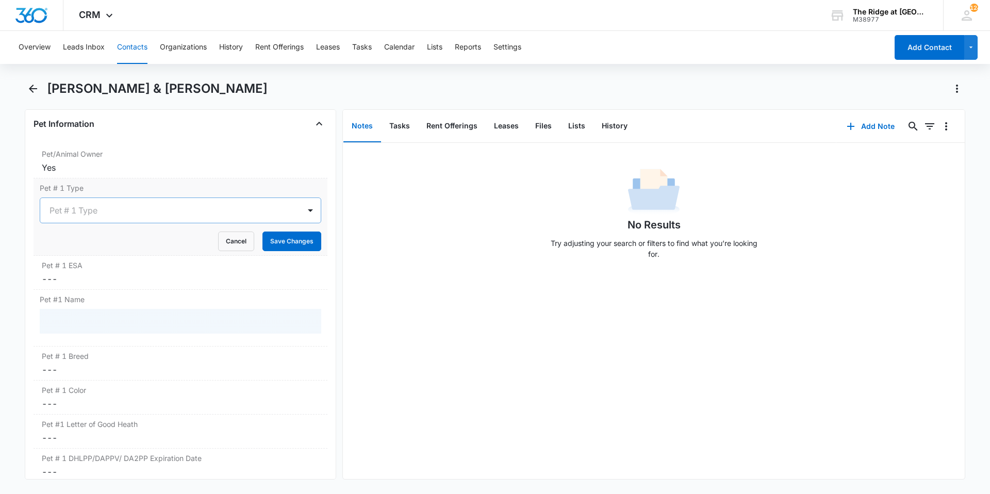
click at [110, 214] on div at bounding box center [168, 210] width 237 height 14
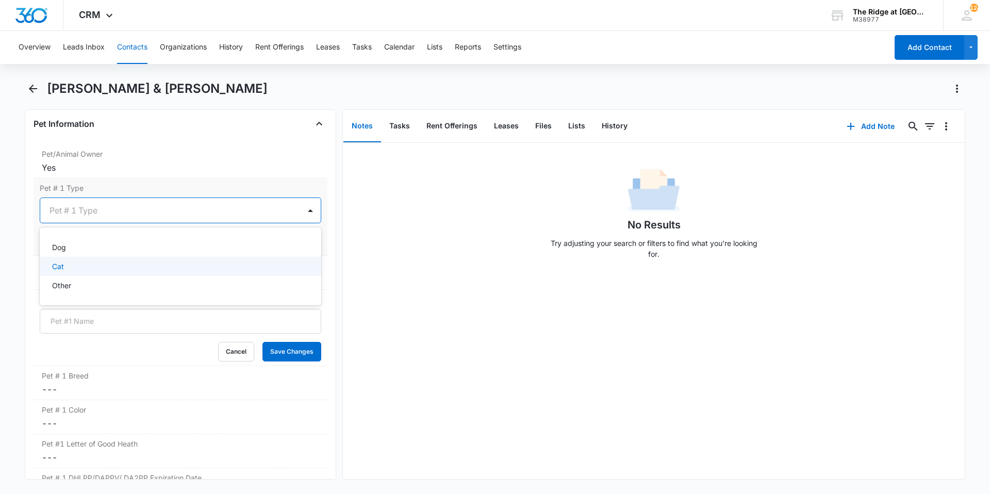
drag, startPoint x: 96, startPoint y: 262, endPoint x: 163, endPoint y: 242, distance: 69.8
click at [96, 262] on div "Cat" at bounding box center [179, 266] width 255 height 11
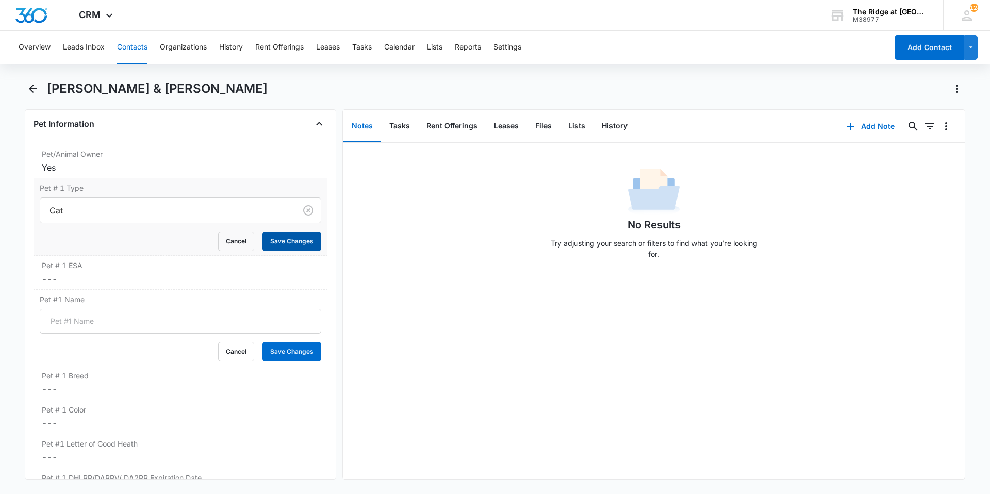
click at [279, 246] on button "Save Changes" at bounding box center [291, 242] width 59 height 20
click at [127, 283] on dd "Cancel Save Changes ---" at bounding box center [180, 279] width 277 height 12
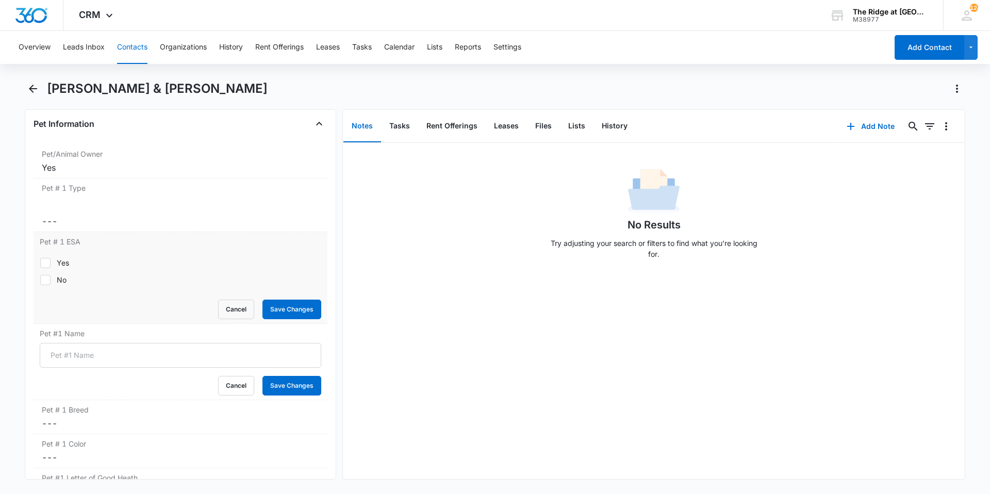
click at [40, 303] on div "Pet # 1 ESA Yes No Cancel Save Changes" at bounding box center [181, 278] width 294 height 92
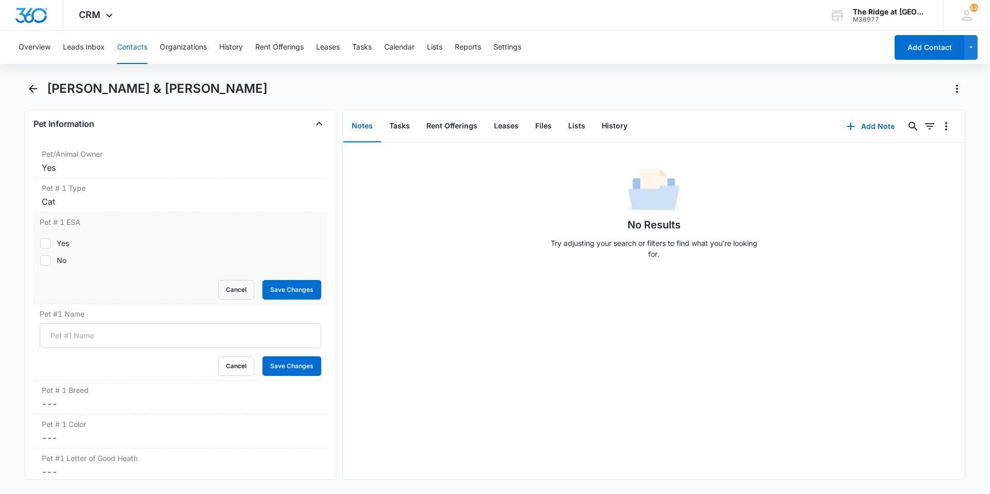
click at [51, 264] on label "No" at bounding box center [181, 260] width 282 height 11
click at [40, 260] on input "No" at bounding box center [40, 260] width 1 height 1
checkbox input "true"
click at [265, 290] on button "Save Changes" at bounding box center [291, 290] width 59 height 20
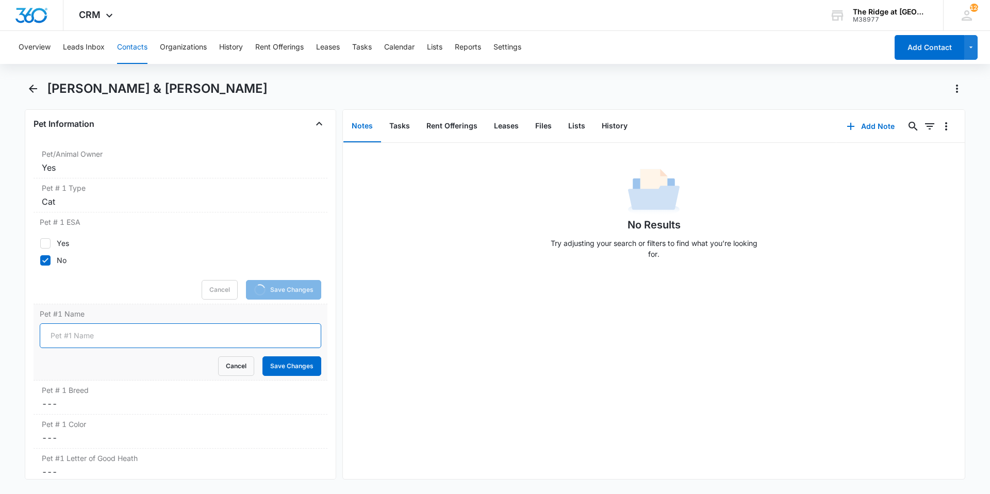
click at [149, 338] on input "Pet #1 Name" at bounding box center [181, 335] width 282 height 25
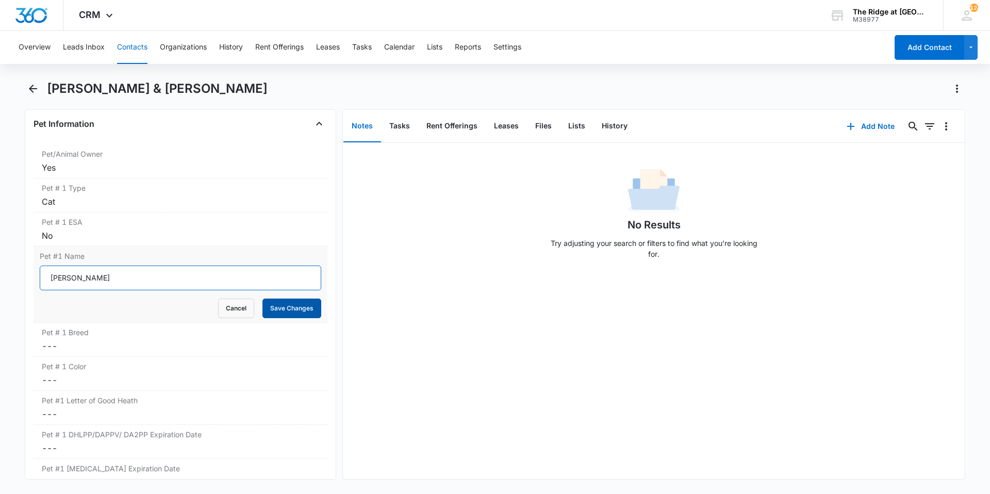
type input "[PERSON_NAME]"
click at [289, 301] on button "Save Changes" at bounding box center [291, 309] width 59 height 20
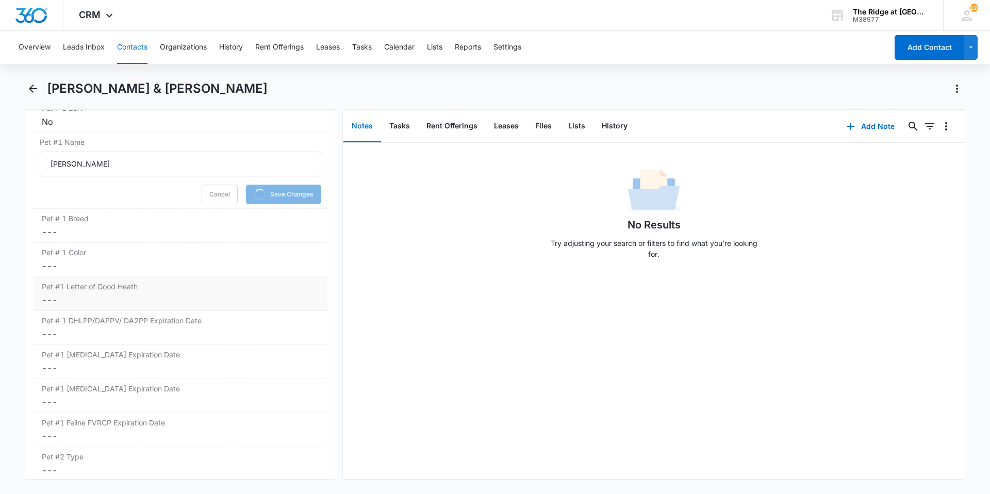
scroll to position [1527, 0]
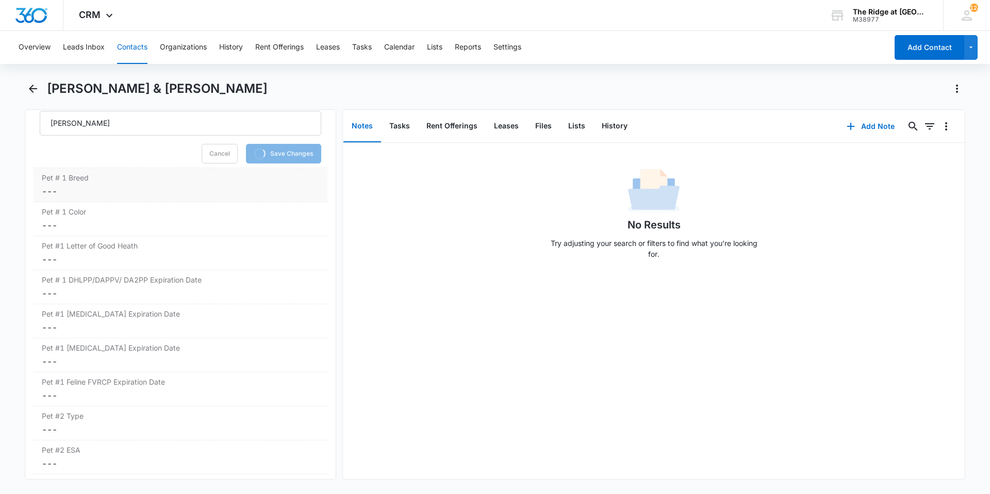
click at [109, 191] on dd "Cancel Save Changes ---" at bounding box center [180, 191] width 277 height 12
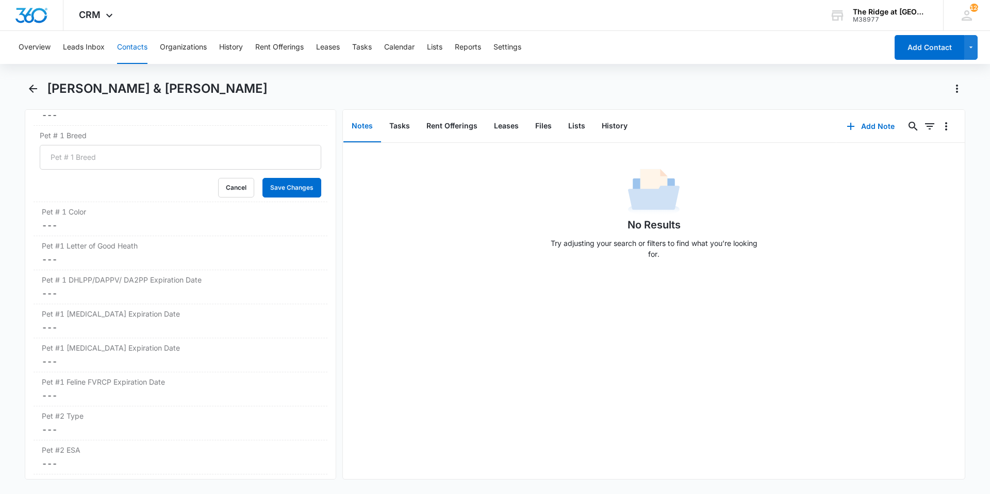
click at [103, 198] on div "Cancel Save Changes" at bounding box center [181, 188] width 282 height 20
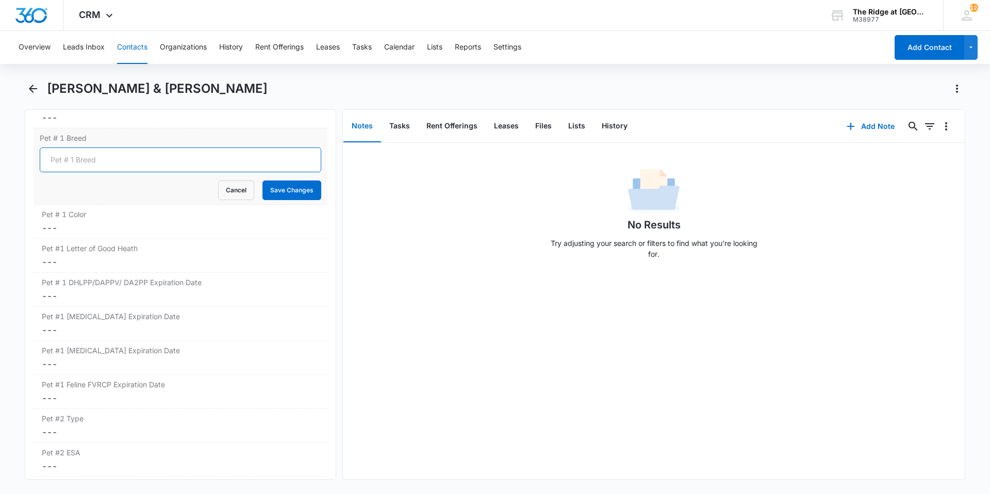
click at [103, 154] on input "Pet # 1 Breed" at bounding box center [181, 159] width 282 height 25
type input "Tiger"
click at [262, 180] on button "Save Changes" at bounding box center [291, 190] width 59 height 20
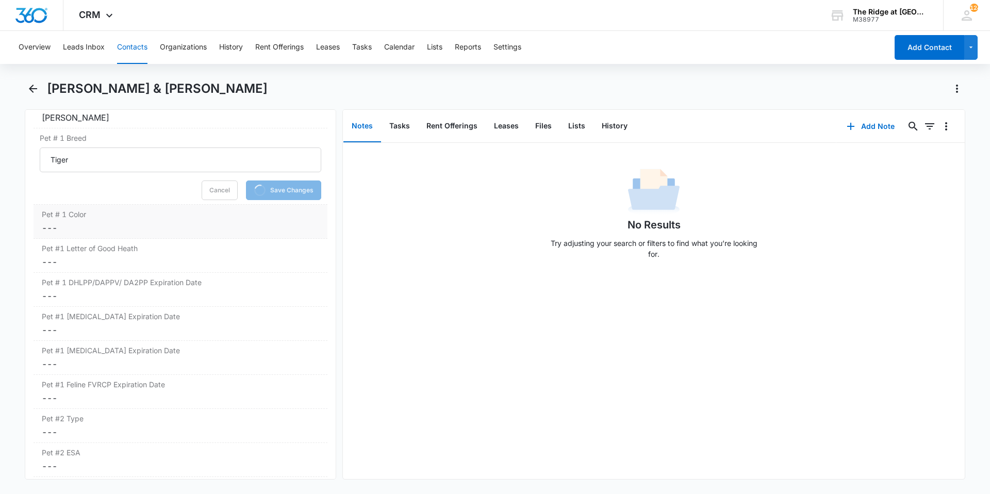
click at [52, 233] on dd "Cancel Save Changes ---" at bounding box center [180, 228] width 277 height 12
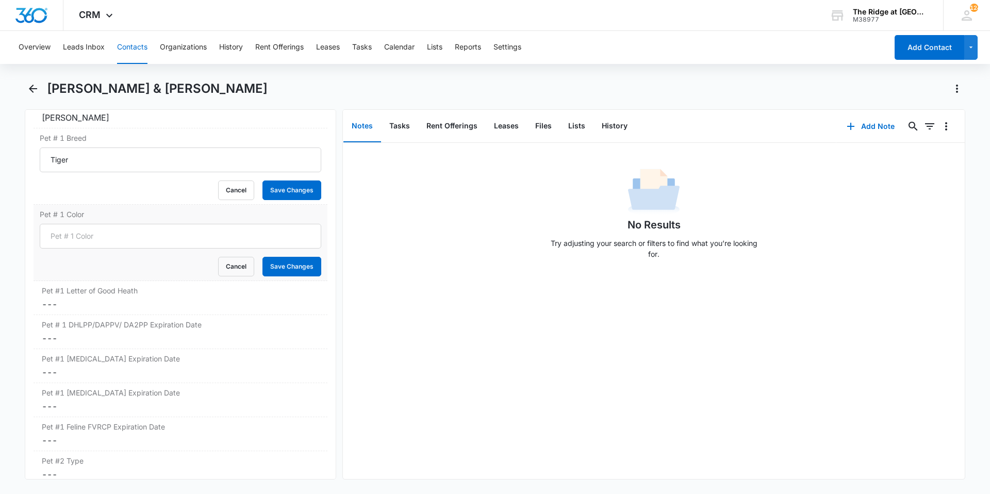
click at [52, 233] on input "Pet # 1 Color" at bounding box center [181, 236] width 282 height 25
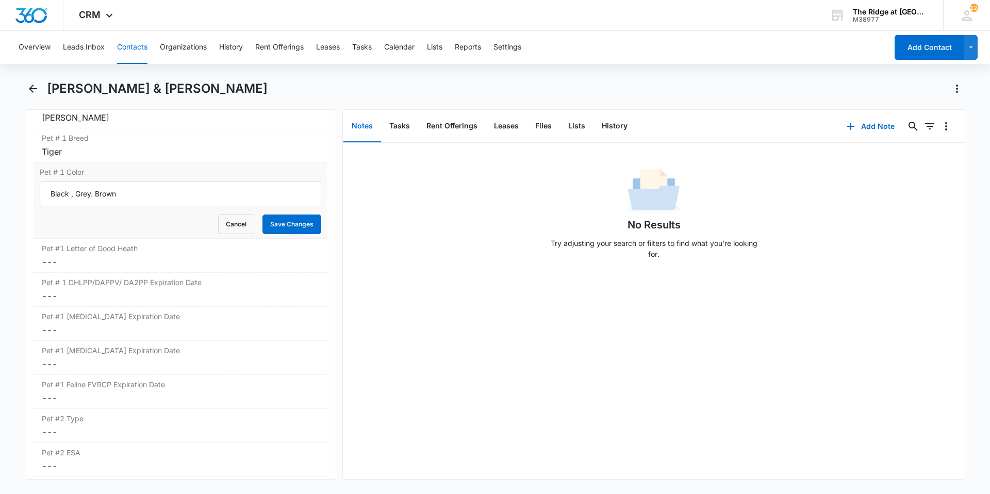
type input "Black , Grey. Brown"
click at [262, 215] on button "Save Changes" at bounding box center [291, 225] width 59 height 20
